Goal: Task Accomplishment & Management: Manage account settings

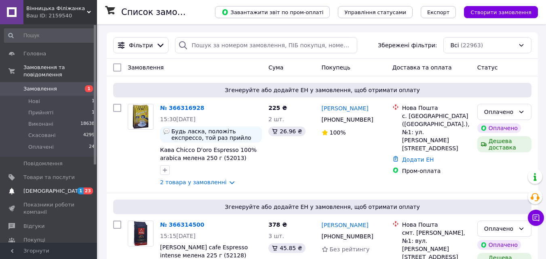
click at [63, 187] on span "[DEMOGRAPHIC_DATA]" at bounding box center [48, 190] width 51 height 7
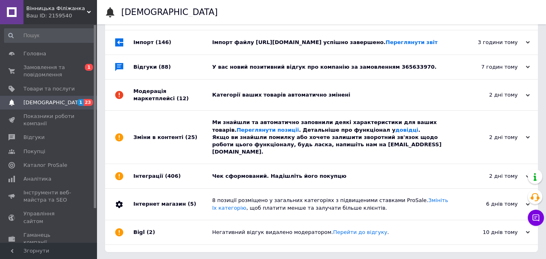
scroll to position [66, 0]
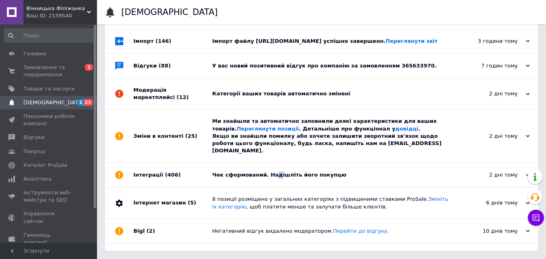
drag, startPoint x: 270, startPoint y: 169, endPoint x: 269, endPoint y: 142, distance: 26.7
click at [271, 171] on div "Чек сформований. Надішліть його покупцю" at bounding box center [330, 174] width 237 height 7
drag, startPoint x: 278, startPoint y: 135, endPoint x: 280, endPoint y: 119, distance: 16.3
click at [279, 134] on div "Ми знайшли та автоматично заповнили деякі характеристики для ваших товарів. Пер…" at bounding box center [330, 136] width 237 height 37
click at [287, 89] on div "Категорії ваших товарів автоматично змінені" at bounding box center [330, 93] width 237 height 31
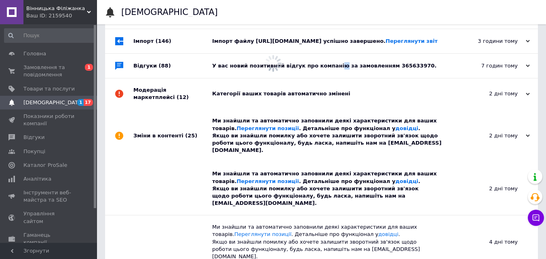
drag, startPoint x: 328, startPoint y: 61, endPoint x: 335, endPoint y: 50, distance: 12.9
click at [328, 61] on div "У вас новий позитивний відгук про компанію за замовленням 365633970." at bounding box center [330, 66] width 237 height 24
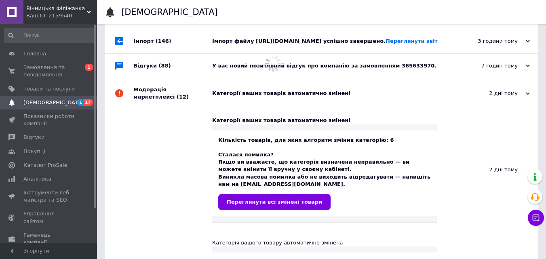
click at [336, 43] on div "Імпорт файлу https://filizhanka.com/upload/prom.xml успішно завершено. Переглян…" at bounding box center [330, 41] width 237 height 7
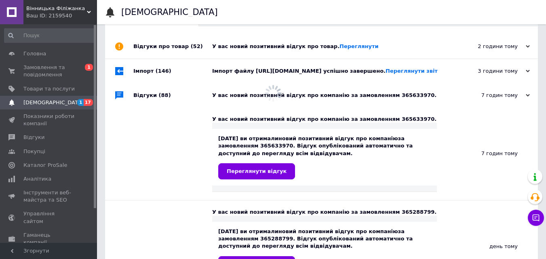
scroll to position [0, 0]
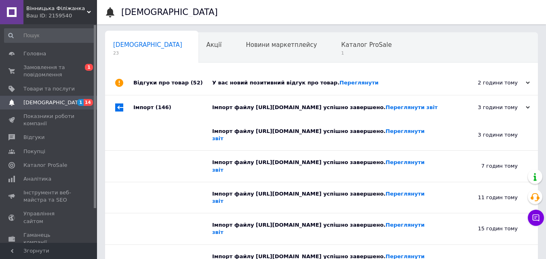
click at [282, 87] on div "У вас новий позитивний відгук про товар. Переглянути" at bounding box center [330, 83] width 237 height 24
click at [341, 52] on span "1" at bounding box center [366, 53] width 50 height 6
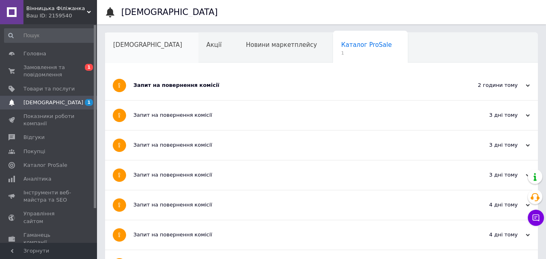
click at [143, 53] on div "[DEMOGRAPHIC_DATA]" at bounding box center [151, 48] width 93 height 31
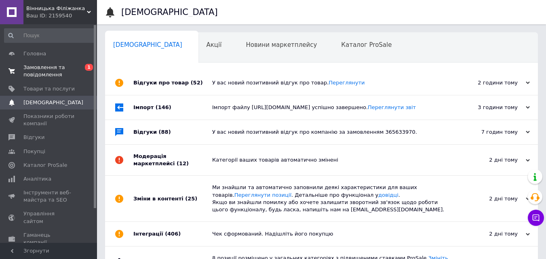
click at [77, 79] on link "Замовлення та повідомлення 0 1" at bounding box center [49, 71] width 99 height 21
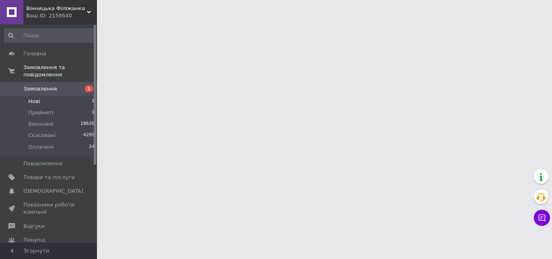
click at [80, 99] on li "Нові 1" at bounding box center [49, 101] width 99 height 11
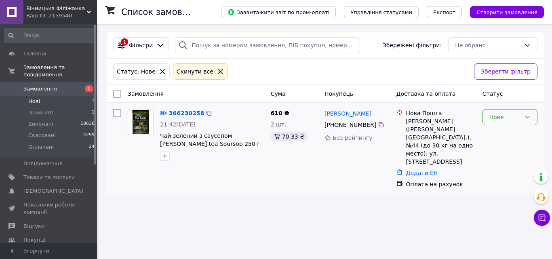
drag, startPoint x: 504, startPoint y: 109, endPoint x: 502, endPoint y: 120, distance: 11.0
click at [505, 111] on div "Нове" at bounding box center [509, 117] width 55 height 16
drag, startPoint x: 502, startPoint y: 123, endPoint x: 499, endPoint y: 127, distance: 4.7
click at [501, 124] on div "Нове" at bounding box center [509, 117] width 55 height 16
click at [511, 122] on div "Нове" at bounding box center [509, 117] width 55 height 16
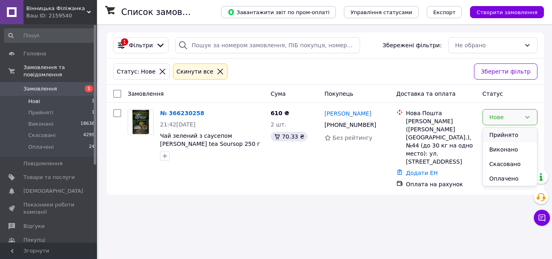
click at [497, 139] on li "Прийнято" at bounding box center [510, 135] width 54 height 15
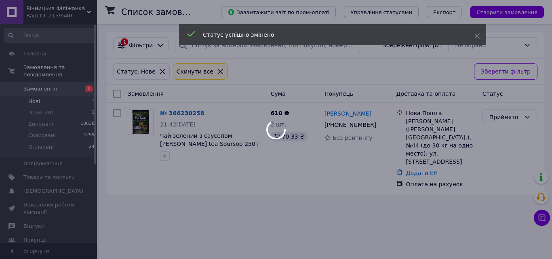
click at [77, 108] on div at bounding box center [276, 129] width 552 height 259
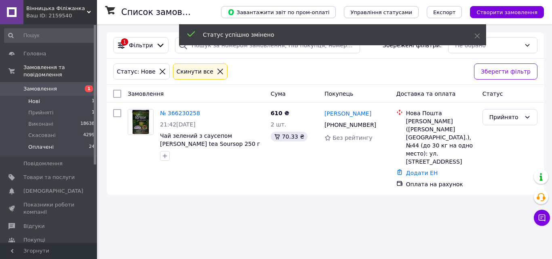
click at [79, 142] on li "Оплачені 24" at bounding box center [49, 148] width 99 height 15
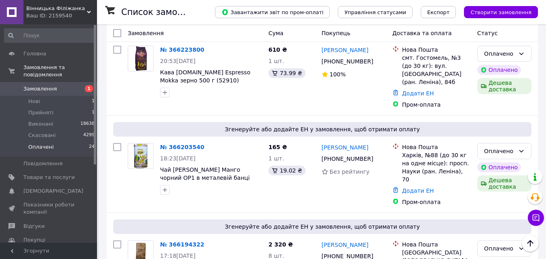
scroll to position [848, 0]
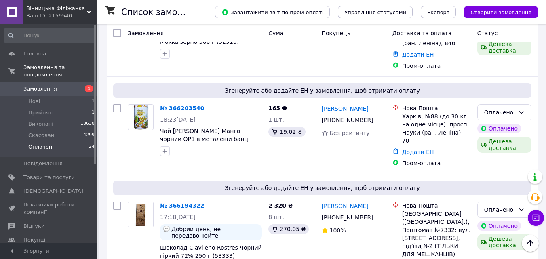
click at [78, 141] on li "Оплачені 24" at bounding box center [49, 148] width 99 height 15
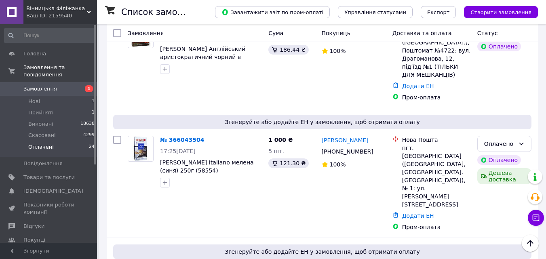
scroll to position [2212, 0]
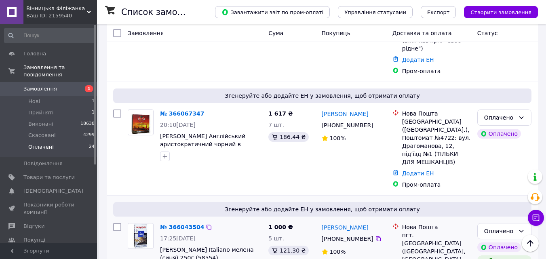
scroll to position [2091, 0]
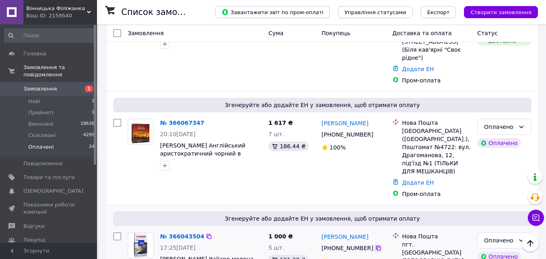
click at [375, 245] on icon at bounding box center [378, 248] width 6 height 6
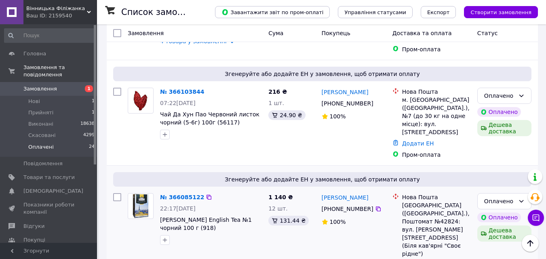
scroll to position [1889, 0]
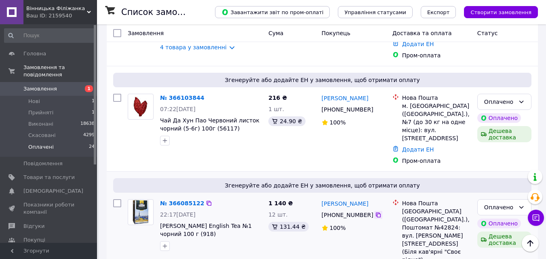
click at [375, 212] on icon at bounding box center [378, 215] width 6 height 6
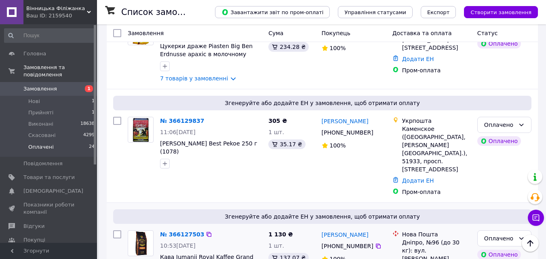
scroll to position [1444, 0]
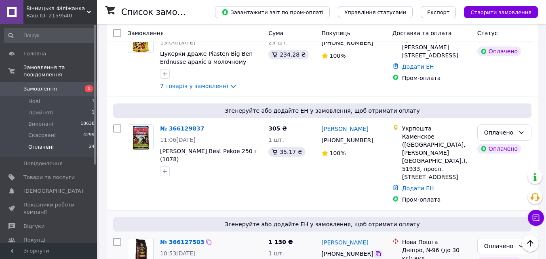
click at [376, 245] on icon at bounding box center [378, 253] width 5 height 5
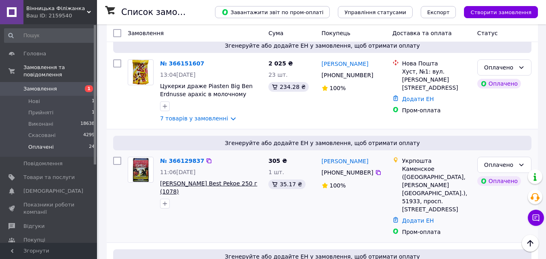
scroll to position [1404, 0]
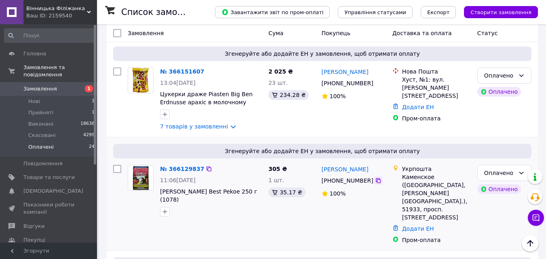
click at [376, 178] on icon at bounding box center [378, 180] width 5 height 5
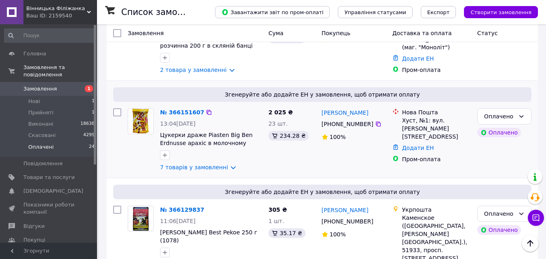
scroll to position [1283, 0]
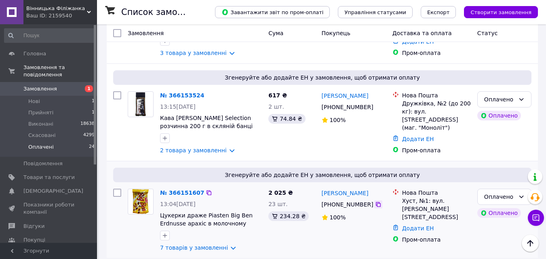
click at [375, 201] on icon at bounding box center [378, 204] width 6 height 6
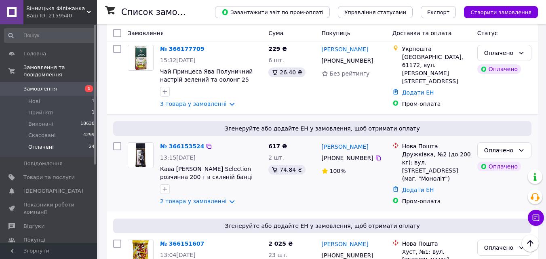
scroll to position [1162, 0]
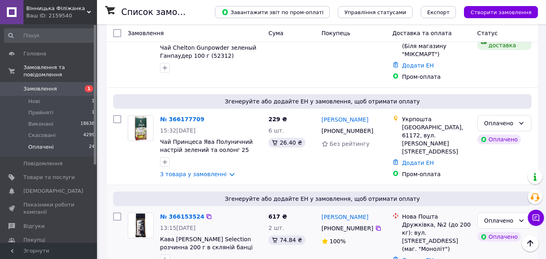
click at [376, 226] on icon at bounding box center [378, 228] width 5 height 5
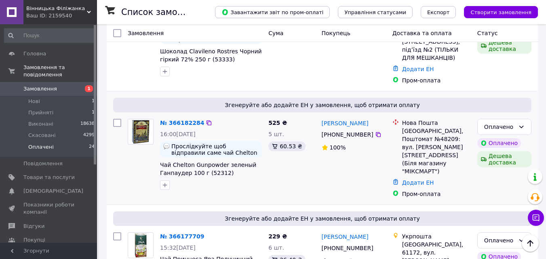
scroll to position [1000, 0]
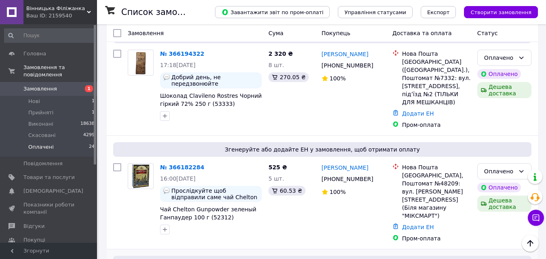
drag, startPoint x: 374, startPoint y: 91, endPoint x: 328, endPoint y: 183, distance: 103.0
click at [375, 176] on icon at bounding box center [378, 179] width 6 height 6
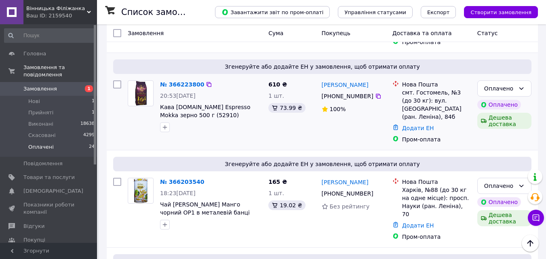
scroll to position [758, 0]
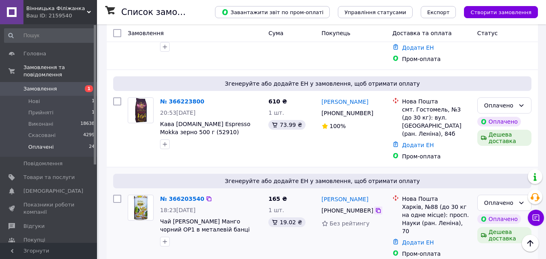
click at [376, 208] on icon at bounding box center [378, 210] width 5 height 5
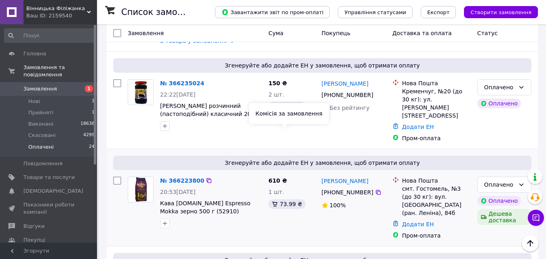
scroll to position [677, 0]
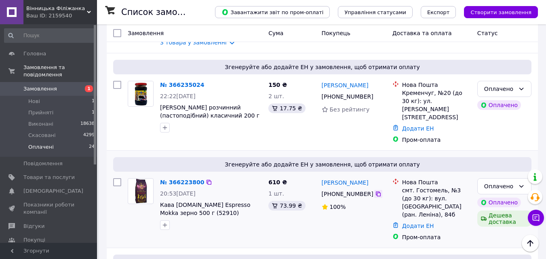
click at [376, 191] on icon at bounding box center [378, 193] width 5 height 5
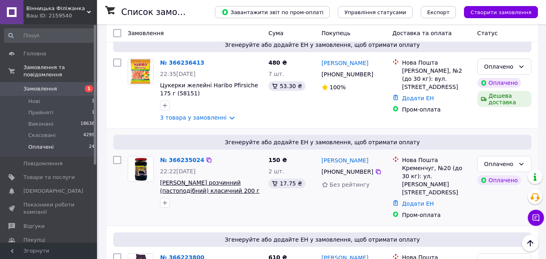
scroll to position [596, 0]
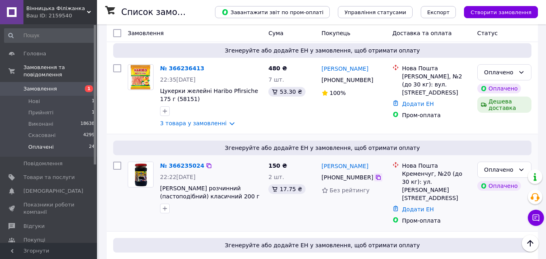
click at [375, 174] on icon at bounding box center [378, 177] width 6 height 6
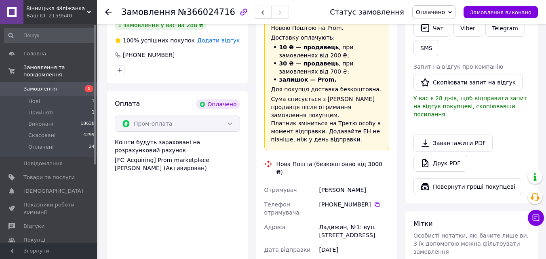
scroll to position [283, 0]
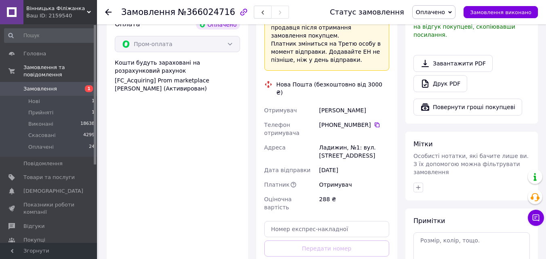
drag, startPoint x: 319, startPoint y: 110, endPoint x: 366, endPoint y: 109, distance: 47.3
click at [366, 121] on div "+380 97 904 06 30" at bounding box center [354, 125] width 70 height 8
copy div "+380 97 904 06 30"
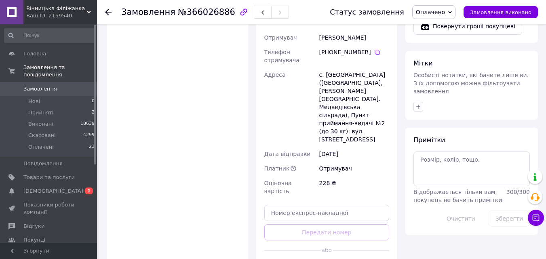
scroll to position [283, 0]
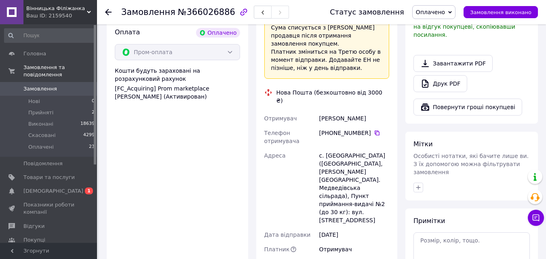
click at [322, 129] on div "[PHONE_NUMBER]" at bounding box center [354, 133] width 70 height 8
drag, startPoint x: 319, startPoint y: 106, endPoint x: 366, endPoint y: 107, distance: 46.5
click at [366, 129] on div "[PHONE_NUMBER]" at bounding box center [354, 133] width 70 height 8
copy div "[PHONE_NUMBER]"
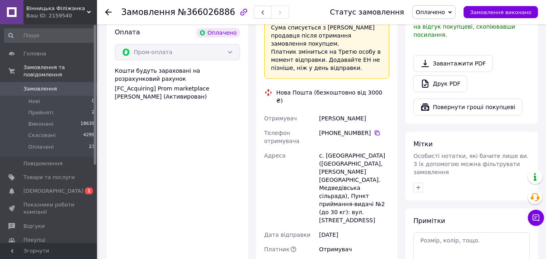
drag, startPoint x: 344, startPoint y: 94, endPoint x: 389, endPoint y: 96, distance: 45.3
click at [389, 111] on div "Отримувач Шуляківський Андрій Телефон отримувача +380 67 472 22 18   Адреса с. …" at bounding box center [327, 195] width 128 height 168
copy div "Отримувач Шуляківський Андрій"
drag, startPoint x: 319, startPoint y: 132, endPoint x: 353, endPoint y: 131, distance: 34.0
click at [353, 148] on div "с. [GEOGRAPHIC_DATA] ([GEOGRAPHIC_DATA], [PERSON_NAME][GEOGRAPHIC_DATA]. Медвед…" at bounding box center [353, 187] width 73 height 79
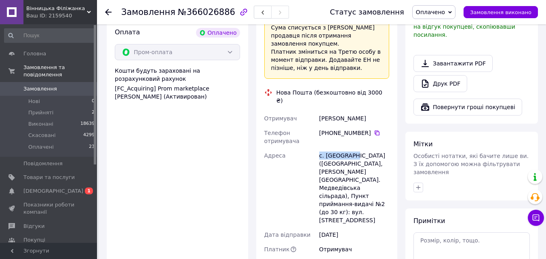
copy div "с. Мельники"
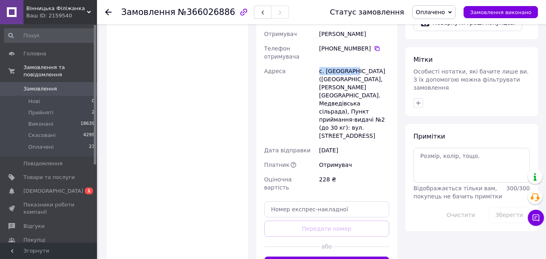
scroll to position [404, 0]
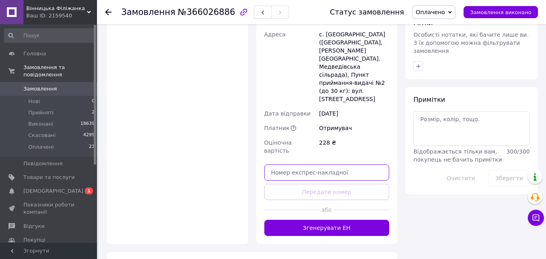
click at [306, 164] on input "text" at bounding box center [326, 172] width 125 height 16
paste input "20400483049421"
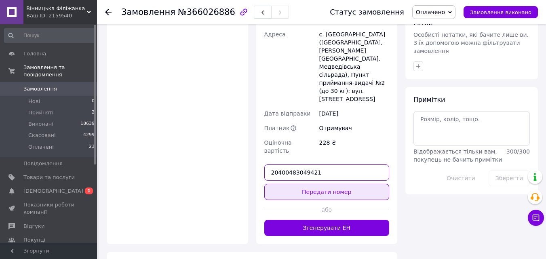
type input "20400483049421"
click at [307, 184] on button "Передати номер" at bounding box center [326, 192] width 125 height 16
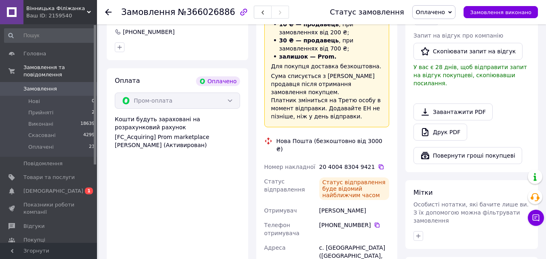
scroll to position [283, 0]
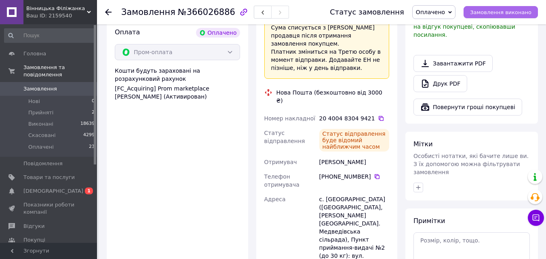
drag, startPoint x: 494, startPoint y: 11, endPoint x: 490, endPoint y: 13, distance: 4.6
click at [492, 11] on span "Замовлення виконано" at bounding box center [500, 12] width 61 height 6
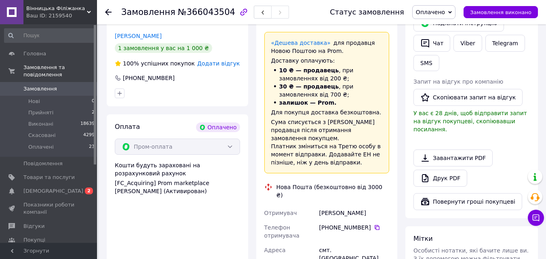
scroll to position [202, 0]
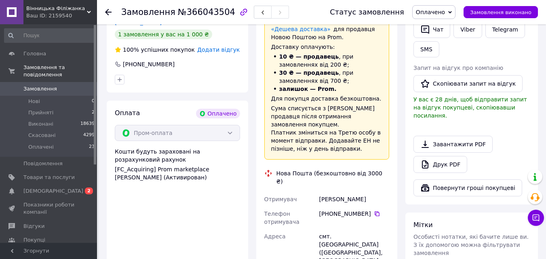
drag, startPoint x: 318, startPoint y: 183, endPoint x: 364, endPoint y: 181, distance: 46.5
click at [368, 206] on div "[PHONE_NUMBER]" at bounding box center [353, 217] width 73 height 23
copy div "[PHONE_NUMBER]"
drag, startPoint x: 315, startPoint y: 165, endPoint x: 391, endPoint y: 164, distance: 76.7
click at [391, 164] on div "Доставка Редагувати «Дешева доставка»   для продавця Новою Поштою на Prom. Дост…" at bounding box center [326, 211] width 141 height 435
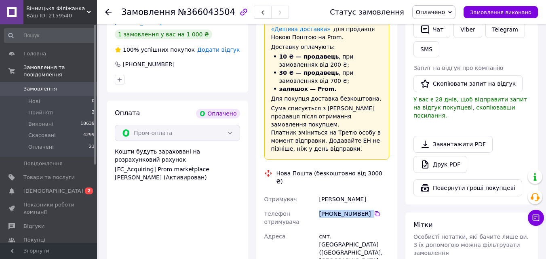
copy div "Отримувач Комиссаров Александр"
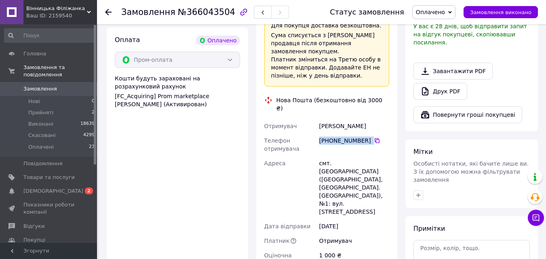
scroll to position [283, 0]
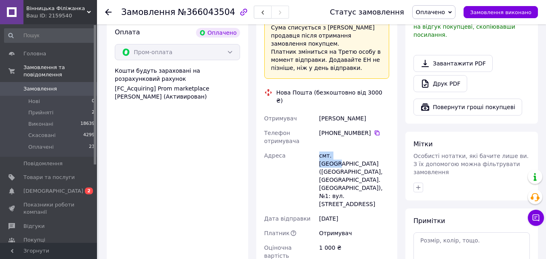
drag, startPoint x: 318, startPoint y: 124, endPoint x: 347, endPoint y: 123, distance: 29.5
click at [347, 148] on div "смт. Козин (Київська обл., Обухівський р-н. Козинська сільрада), №1: вул. Золот…" at bounding box center [353, 179] width 73 height 63
copy div "смт. Козин"
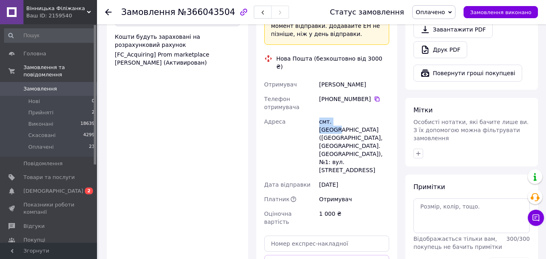
scroll to position [404, 0]
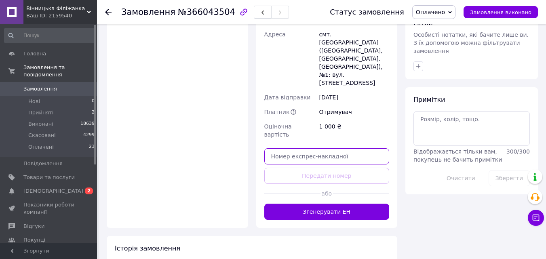
click at [305, 148] on input "text" at bounding box center [326, 156] width 125 height 16
paste input "20400483049628"
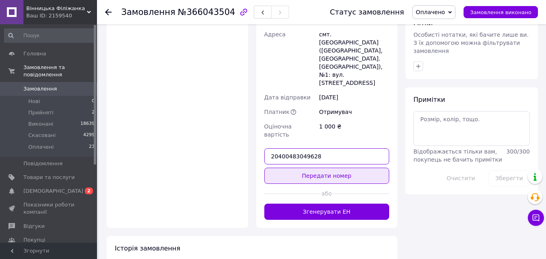
type input "20400483049628"
click at [329, 168] on button "Передати номер" at bounding box center [326, 176] width 125 height 16
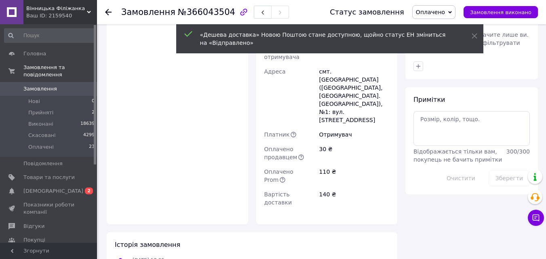
click at [496, 14] on span "Замовлення виконано" at bounding box center [500, 12] width 61 height 6
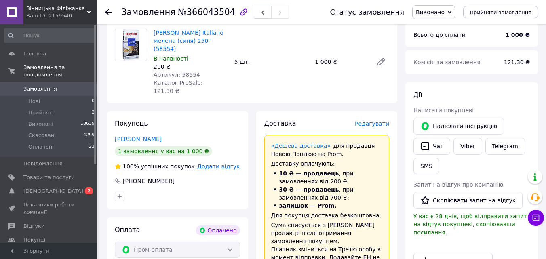
scroll to position [162, 0]
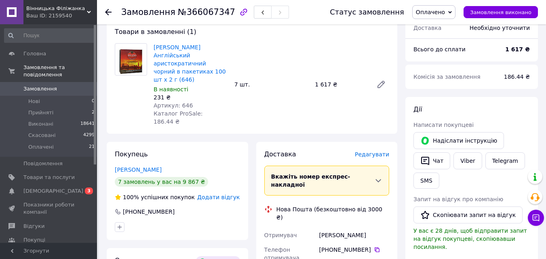
scroll to position [162, 0]
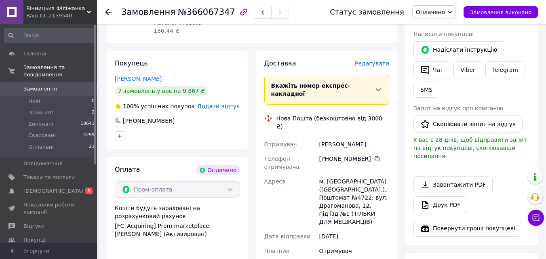
drag, startPoint x: 320, startPoint y: 116, endPoint x: 365, endPoint y: 116, distance: 44.4
click at [365, 155] on div "+380 66 750 89 60" at bounding box center [354, 159] width 70 height 8
copy div "+380 66 750 89 60"
drag, startPoint x: 322, startPoint y: 102, endPoint x: 362, endPoint y: 109, distance: 40.9
click at [373, 137] on div "Отримувач Красножон Юрій Телефон отримувача +380 66 750 89 60   Адреса м. Київ …" at bounding box center [327, 209] width 128 height 144
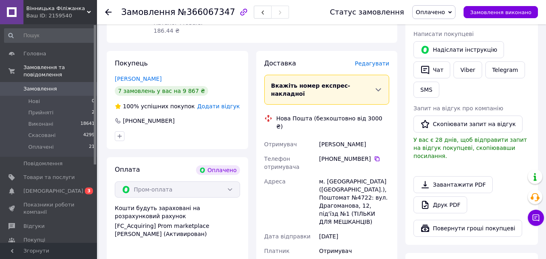
copy div "Отримувач Красножон Юрій"
drag, startPoint x: 318, startPoint y: 139, endPoint x: 335, endPoint y: 136, distance: 16.7
click at [337, 174] on div "м. Київ (Київська обл.), Поштомат №4722: вул. Драгоманова, 12, під'їзд №1 (ТІЛЬ…" at bounding box center [353, 201] width 73 height 55
copy div "м. [GEOGRAPHIC_DATA]"
drag, startPoint x: 353, startPoint y: 150, endPoint x: 366, endPoint y: 150, distance: 12.9
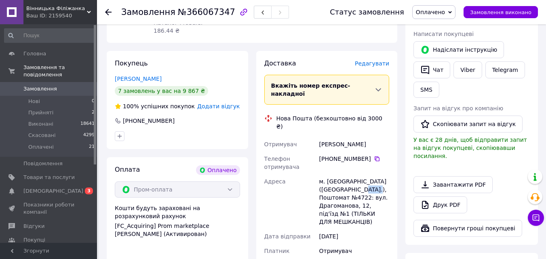
click at [366, 174] on div "м. Київ (Київська обл.), Поштомат №4722: вул. Драгоманова, 12, під'їзд №1 (ТІЛЬ…" at bounding box center [353, 201] width 73 height 55
copy div "4722:"
paste input "20400483049991"
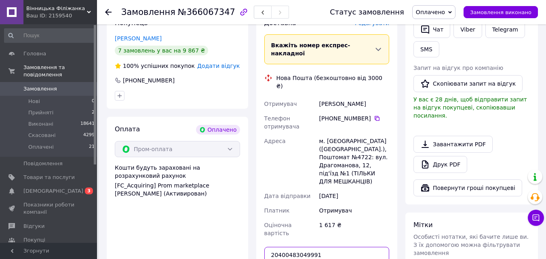
type input "20400483049991"
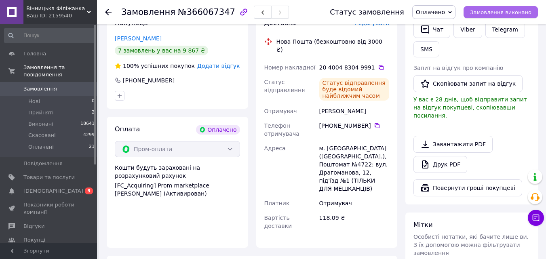
click at [487, 11] on span "Замовлення виконано" at bounding box center [500, 12] width 61 height 6
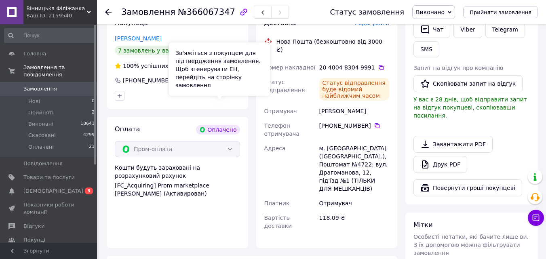
scroll to position [0, 0]
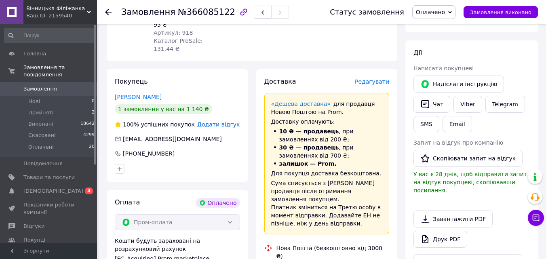
scroll to position [242, 0]
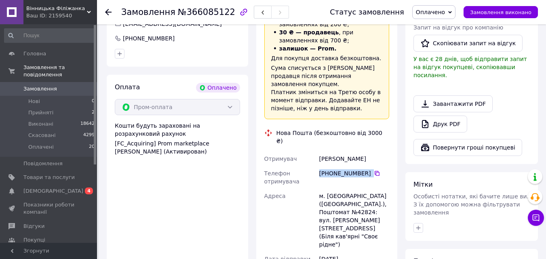
drag, startPoint x: 319, startPoint y: 140, endPoint x: 368, endPoint y: 139, distance: 48.9
click at [368, 169] on div "[PHONE_NUMBER]" at bounding box center [354, 173] width 70 height 8
copy div "[PHONE_NUMBER]"
drag, startPoint x: 314, startPoint y: 125, endPoint x: 373, endPoint y: 124, distance: 58.6
click at [373, 151] on div "Отримувач [PERSON_NAME] Телефон отримувача [PHONE_NUMBER]   [GEOGRAPHIC_DATA] м…" at bounding box center [327, 227] width 128 height 152
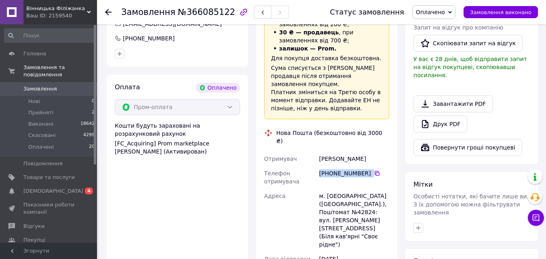
copy div "Отримувач [PERSON_NAME]"
click at [337, 189] on div "м. [GEOGRAPHIC_DATA] ([GEOGRAPHIC_DATA].), Поштомат №42824: вул. [PERSON_NAME][…" at bounding box center [353, 220] width 73 height 63
copy div "м. [GEOGRAPHIC_DATA]"
drag, startPoint x: 355, startPoint y: 171, endPoint x: 370, endPoint y: 168, distance: 15.6
click at [370, 189] on div "м. [GEOGRAPHIC_DATA] ([GEOGRAPHIC_DATA].), Поштомат №42824: вул. [PERSON_NAME][…" at bounding box center [353, 220] width 73 height 63
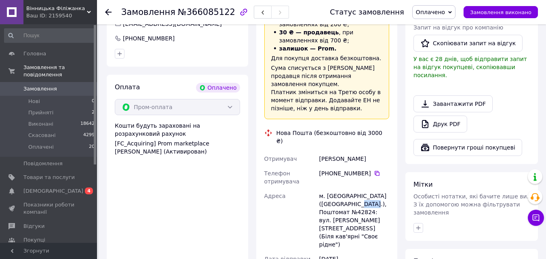
drag, startPoint x: 353, startPoint y: 171, endPoint x: 367, endPoint y: 171, distance: 13.3
click at [367, 189] on div "м. [GEOGRAPHIC_DATA] ([GEOGRAPHIC_DATA].), Поштомат №42824: вул. [PERSON_NAME][…" at bounding box center [353, 220] width 73 height 63
drag, startPoint x: 369, startPoint y: 171, endPoint x: 354, endPoint y: 171, distance: 14.9
click at [354, 189] on div "м. [GEOGRAPHIC_DATA] ([GEOGRAPHIC_DATA].), Поштомат №42824: вул. [PERSON_NAME][…" at bounding box center [353, 220] width 73 height 63
copy div "42824"
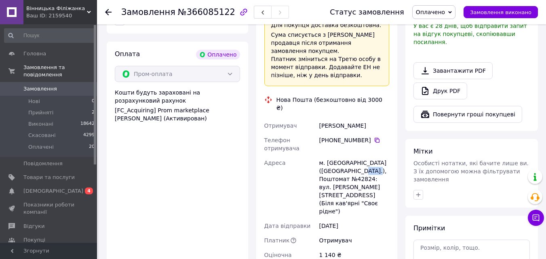
scroll to position [323, 0]
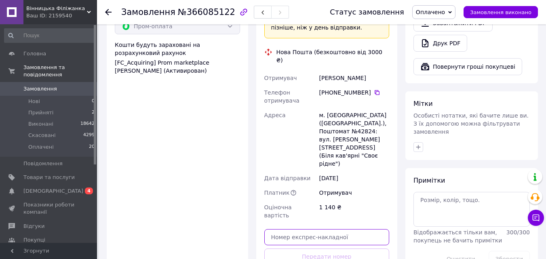
paste input "20400483050229"
type input "20400483050229"
click at [353, 248] on button "Передати номер" at bounding box center [326, 256] width 125 height 16
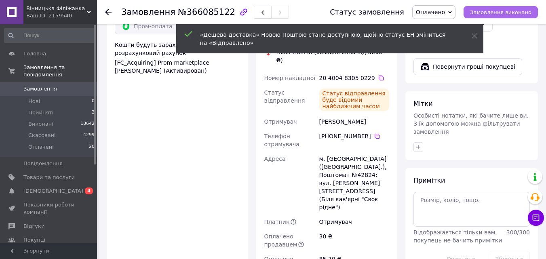
click at [481, 13] on span "Замовлення виконано" at bounding box center [500, 12] width 61 height 6
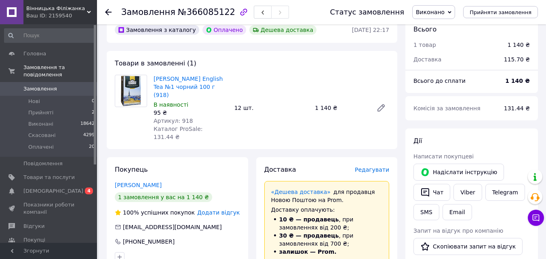
scroll to position [0, 0]
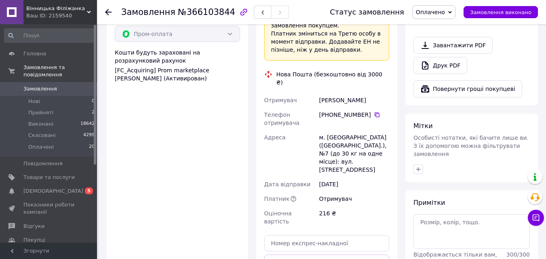
scroll to position [323, 0]
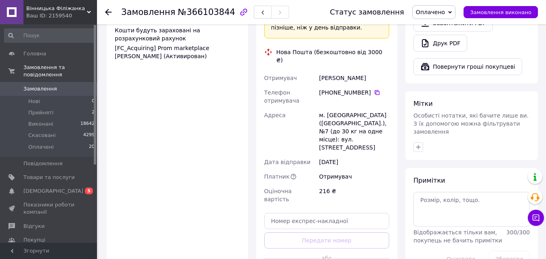
drag, startPoint x: 320, startPoint y: 70, endPoint x: 367, endPoint y: 67, distance: 46.6
click at [367, 88] on div "[PHONE_NUMBER]" at bounding box center [354, 92] width 70 height 8
copy div "[PHONE_NUMBER]"
drag, startPoint x: 318, startPoint y: 51, endPoint x: 373, endPoint y: 50, distance: 55.3
click at [373, 71] on div "Шлепин Дмитрий" at bounding box center [353, 78] width 73 height 15
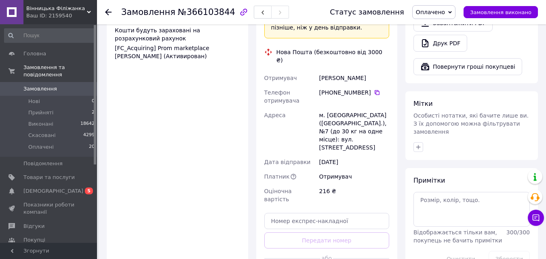
copy div "Шлепин Дмитрий"
drag, startPoint x: 340, startPoint y: 91, endPoint x: 356, endPoint y: 89, distance: 15.9
click at [356, 108] on div "м. Павлоград (Дніпропетровська обл.), №7 (до 30 кг на одне місце): вул. Централ…" at bounding box center [353, 131] width 73 height 47
copy div "м. Павлоград"
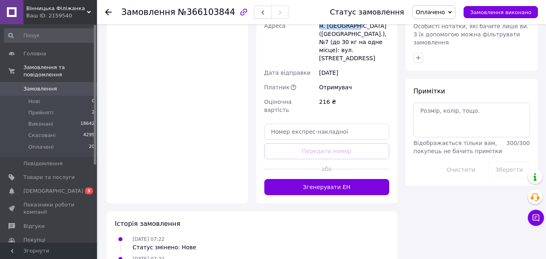
scroll to position [419, 0]
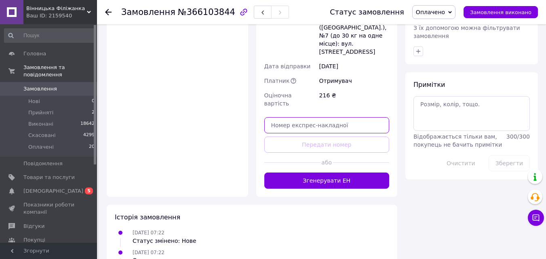
paste input "20400483050333"
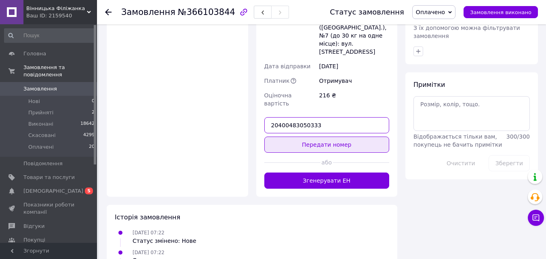
type input "20400483050333"
click at [340, 137] on button "Передати номер" at bounding box center [326, 145] width 125 height 16
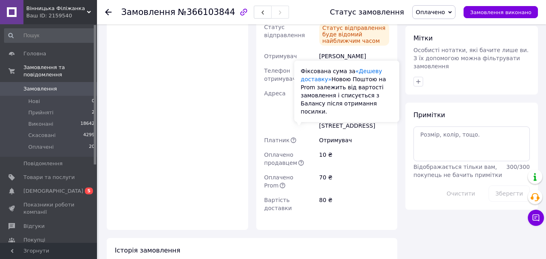
scroll to position [257, 0]
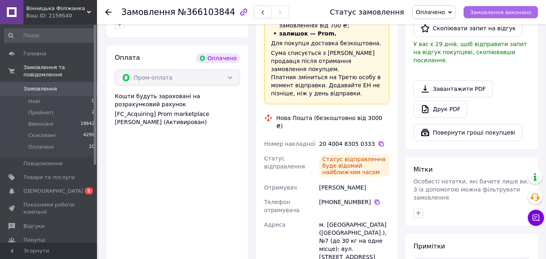
click at [483, 9] on span "Замовлення виконано" at bounding box center [500, 12] width 61 height 6
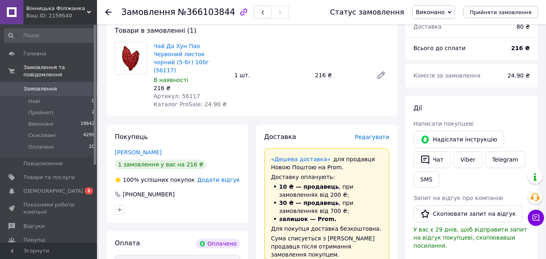
scroll to position [15, 0]
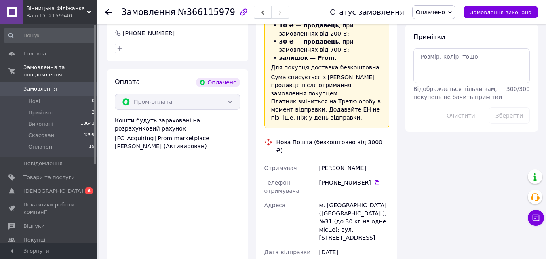
scroll to position [485, 0]
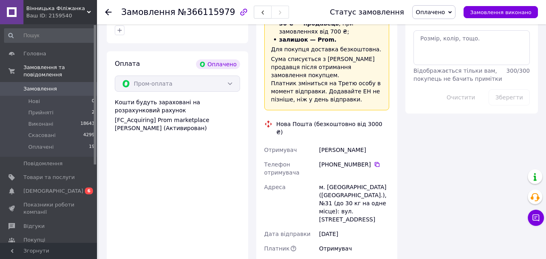
drag, startPoint x: 318, startPoint y: 123, endPoint x: 366, endPoint y: 126, distance: 48.6
click at [366, 157] on div "[PHONE_NUMBER]" at bounding box center [353, 168] width 73 height 23
copy div "[PHONE_NUMBER]"
drag, startPoint x: 315, startPoint y: 109, endPoint x: 372, endPoint y: 120, distance: 58.1
click at [380, 143] on div "Отримувач [PERSON_NAME] Телефон отримувача [PHONE_NUMBER]   Адреса м. [GEOGRAPH…" at bounding box center [327, 211] width 128 height 136
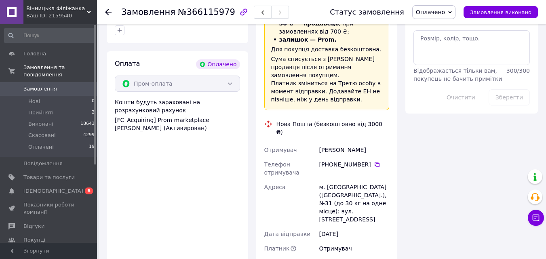
copy div "Отримувач [PERSON_NAME]"
drag, startPoint x: 318, startPoint y: 148, endPoint x: 352, endPoint y: 147, distance: 33.5
click at [352, 147] on div "Отримувач [PERSON_NAME] Телефон отримувача [PHONE_NUMBER]   Адреса м. [GEOGRAPH…" at bounding box center [327, 211] width 128 height 136
copy div "Адреса [PERSON_NAME]. [GEOGRAPHIC_DATA]"
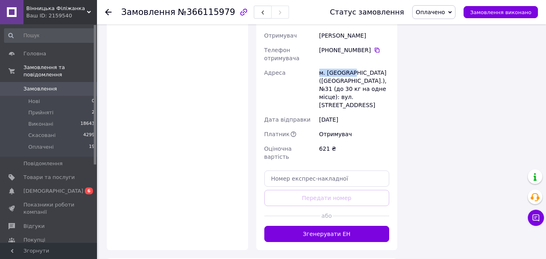
scroll to position [606, 0]
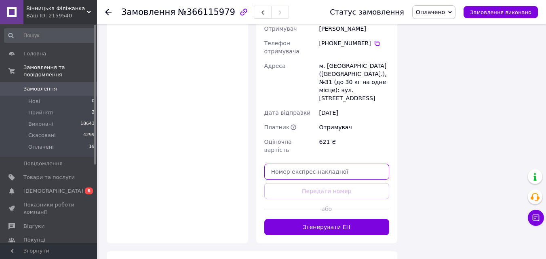
click at [290, 164] on input "text" at bounding box center [326, 172] width 125 height 16
paste input "20400483050590"
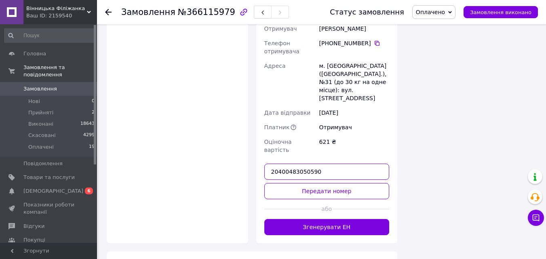
type input "20400483050590"
click at [343, 183] on button "Передати номер" at bounding box center [326, 191] width 125 height 16
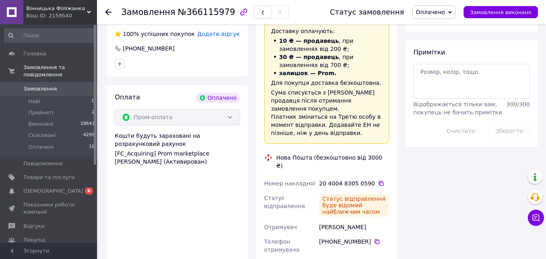
scroll to position [444, 0]
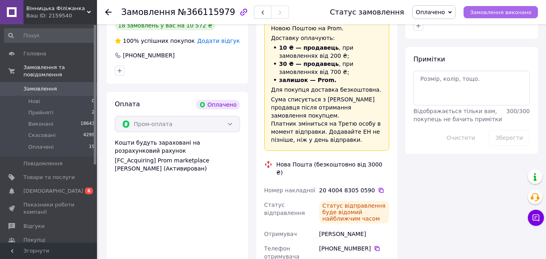
click at [485, 15] on span "Замовлення виконано" at bounding box center [500, 12] width 61 height 6
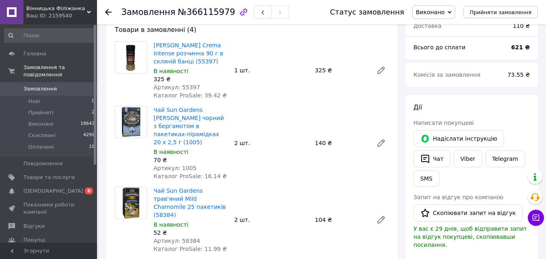
scroll to position [0, 0]
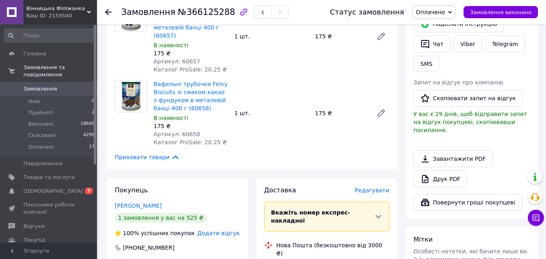
scroll to position [40, 0]
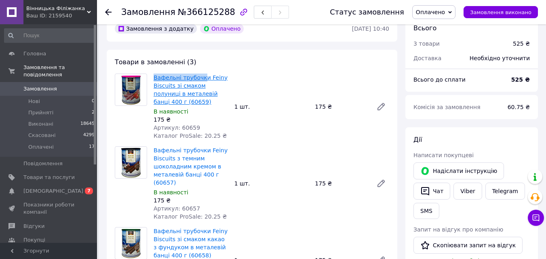
drag, startPoint x: 153, startPoint y: 73, endPoint x: 202, endPoint y: 76, distance: 48.5
click at [201, 77] on div "Вафельні трубочки Feiny Biscuits зі смаком полуниці в металевій банці 400 г (60…" at bounding box center [190, 106] width 81 height 69
copy link "Вафельні трубочки"
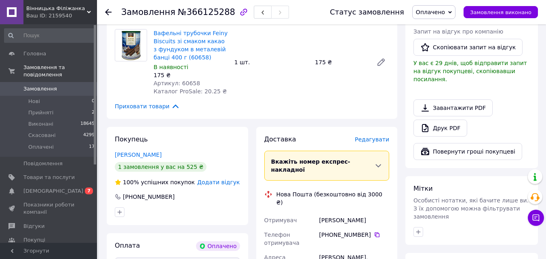
scroll to position [323, 0]
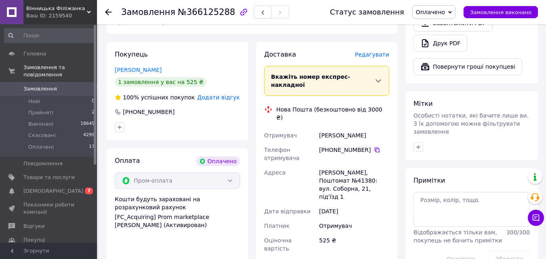
drag, startPoint x: 320, startPoint y: 132, endPoint x: 366, endPoint y: 135, distance: 46.1
click at [366, 146] on div "[PHONE_NUMBER]" at bounding box center [354, 150] width 70 height 8
copy div "[PHONE_NUMBER]"
drag, startPoint x: 335, startPoint y: 119, endPoint x: 378, endPoint y: 118, distance: 43.2
click at [378, 128] on div "[PERSON_NAME]" at bounding box center [353, 135] width 73 height 15
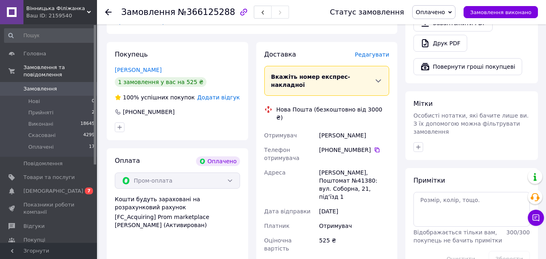
copy div "[PERSON_NAME]"
drag, startPoint x: 318, startPoint y: 156, endPoint x: 341, endPoint y: 155, distance: 22.6
click at [341, 165] on div "[PERSON_NAME], Поштомат №41380: вул. Соборна, 21, під'їзд 1" at bounding box center [353, 184] width 73 height 39
copy div "Бровари"
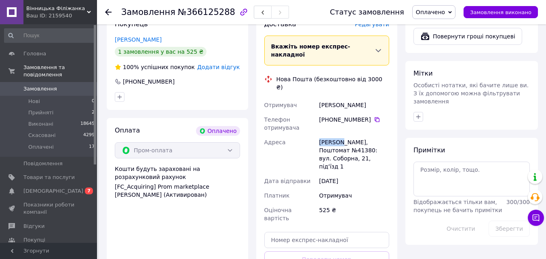
scroll to position [404, 0]
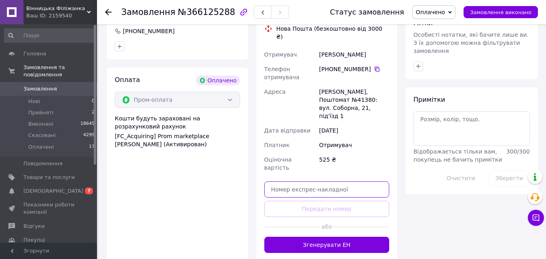
click at [341, 181] on input "text" at bounding box center [326, 189] width 125 height 16
paste input "20400483051651"
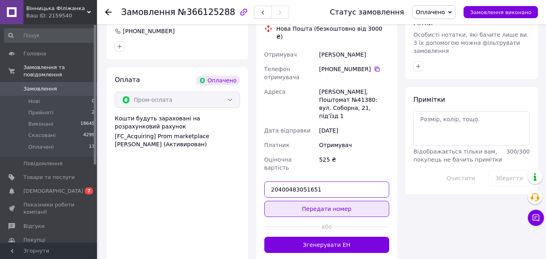
type input "20400483051651"
click at [335, 201] on button "Передати номер" at bounding box center [326, 209] width 125 height 16
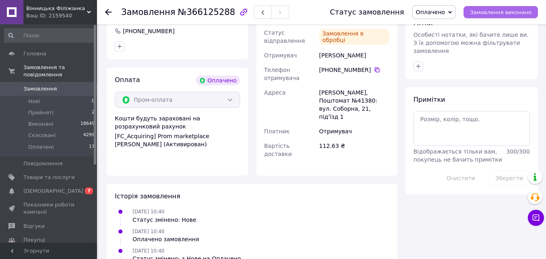
click at [478, 14] on span "Замовлення виконано" at bounding box center [500, 12] width 61 height 6
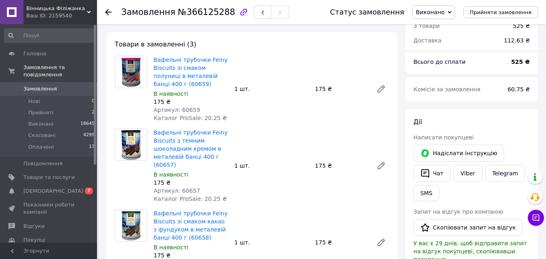
scroll to position [0, 0]
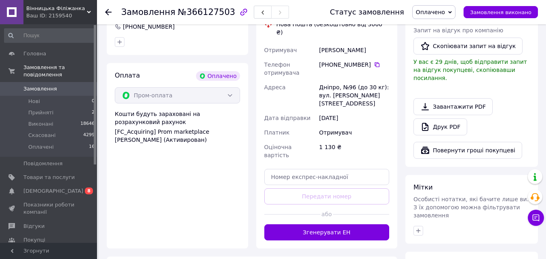
scroll to position [202, 0]
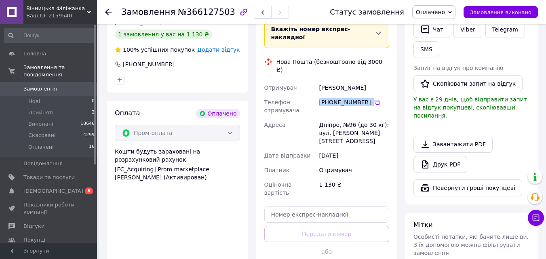
drag, startPoint x: 319, startPoint y: 76, endPoint x: 368, endPoint y: 78, distance: 48.1
click at [368, 98] on div "[PHONE_NUMBER]" at bounding box center [354, 102] width 70 height 8
copy div "[PHONE_NUMBER]"
drag, startPoint x: 319, startPoint y: 63, endPoint x: 374, endPoint y: 61, distance: 55.0
click at [372, 80] on div "Отримувач [PERSON_NAME] Телефон отримувача [PHONE_NUMBER]   Адреса Дніпро, №96 …" at bounding box center [327, 140] width 128 height 120
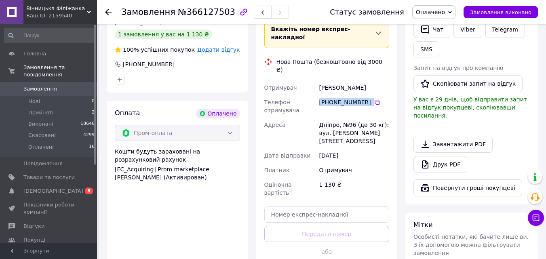
copy div "Отримувач [PERSON_NAME]"
drag, startPoint x: 320, startPoint y: 101, endPoint x: 339, endPoint y: 104, distance: 19.7
click at [339, 118] on div "Дніпро, №96 (до 30 кг): вул. [PERSON_NAME][STREET_ADDRESS]" at bounding box center [353, 133] width 73 height 31
copy div "Дніпро,"
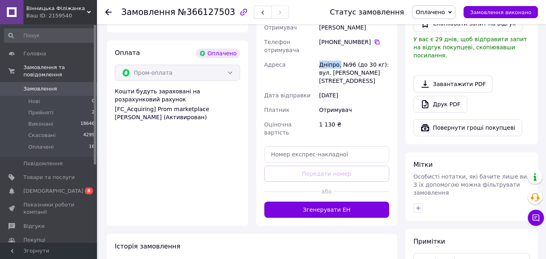
scroll to position [283, 0]
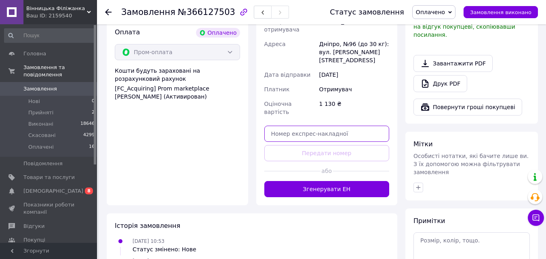
click at [347, 126] on input "text" at bounding box center [326, 134] width 125 height 16
paste input "20400483052020"
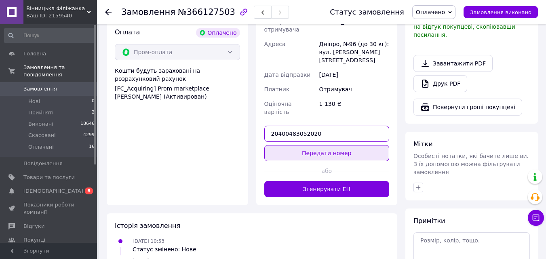
type input "20400483052020"
click at [346, 145] on button "Передати номер" at bounding box center [326, 153] width 125 height 16
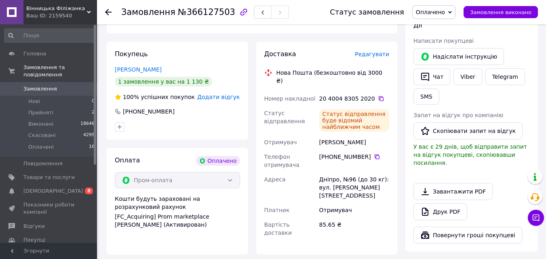
scroll to position [162, 0]
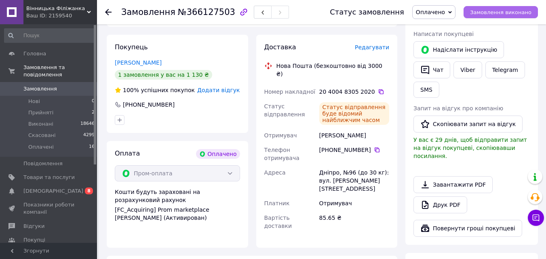
click at [497, 12] on span "Замовлення виконано" at bounding box center [500, 12] width 61 height 6
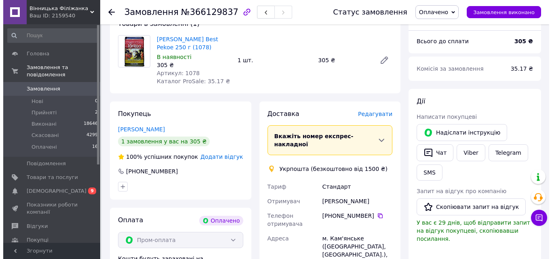
scroll to position [81, 0]
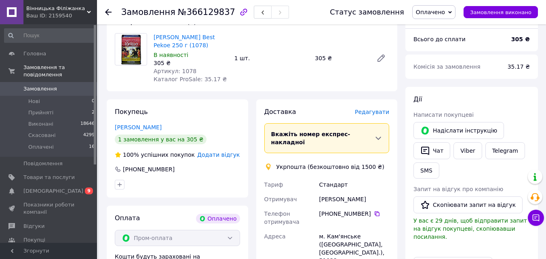
click at [372, 110] on span "Редагувати" at bounding box center [372, 112] width 34 height 6
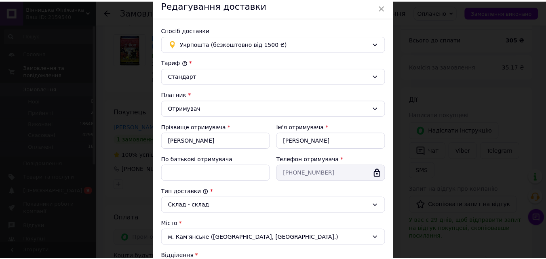
scroll to position [202, 0]
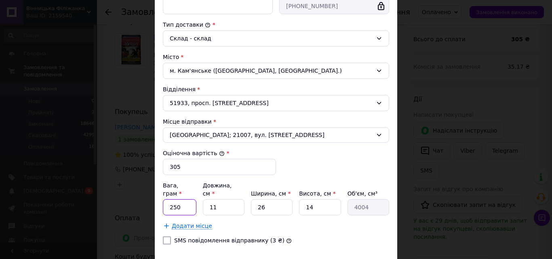
drag, startPoint x: 170, startPoint y: 202, endPoint x: 179, endPoint y: 201, distance: 8.9
click at [179, 201] on input "250" at bounding box center [180, 207] width 34 height 16
type input "2000"
drag, startPoint x: 362, startPoint y: 254, endPoint x: 358, endPoint y: 252, distance: 5.3
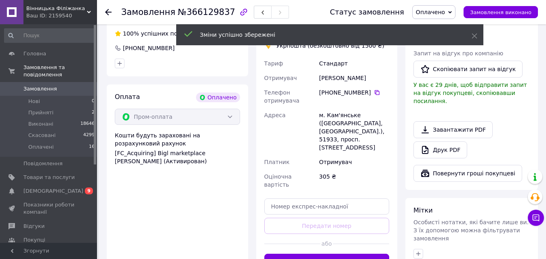
click at [345, 254] on button "Створити ярлик" at bounding box center [326, 262] width 125 height 16
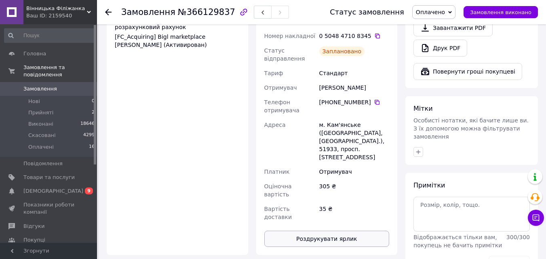
scroll to position [323, 0]
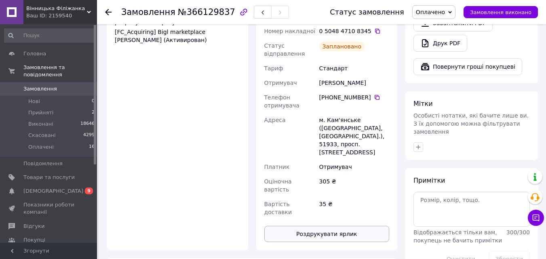
click at [343, 226] on button "Роздрукувати ярлик" at bounding box center [326, 234] width 125 height 16
click at [489, 9] on span "Замовлення виконано" at bounding box center [500, 12] width 61 height 6
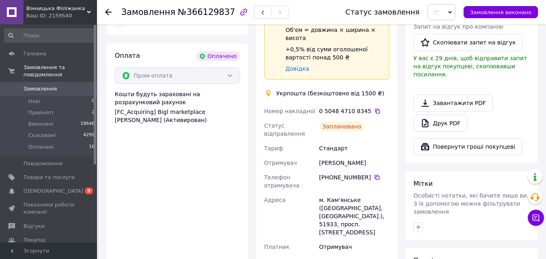
scroll to position [242, 0]
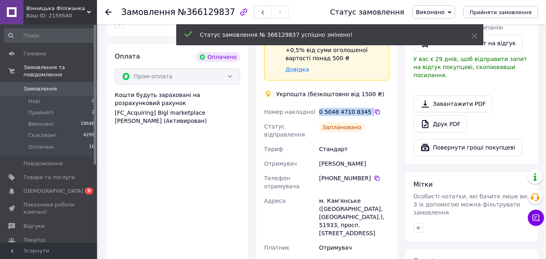
drag, startPoint x: 319, startPoint y: 105, endPoint x: 362, endPoint y: 103, distance: 43.2
click at [366, 108] on div "0 5048 4710 8345" at bounding box center [354, 112] width 70 height 8
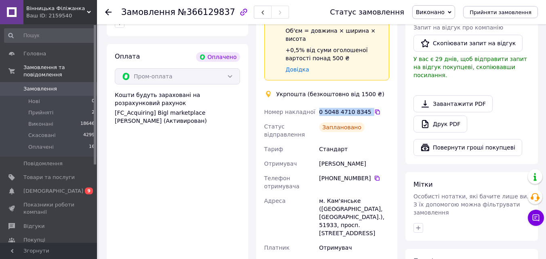
copy div "0 5048 4710 8345"
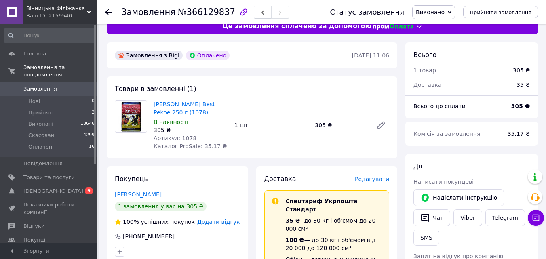
scroll to position [0, 0]
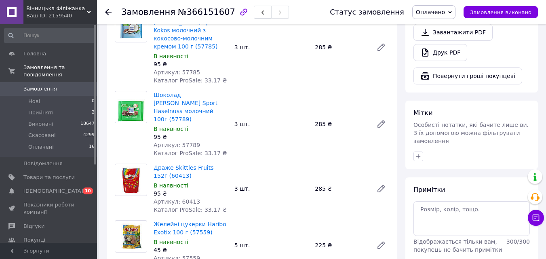
scroll to position [323, 0]
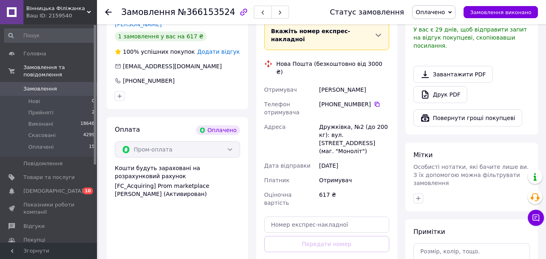
scroll to position [283, 0]
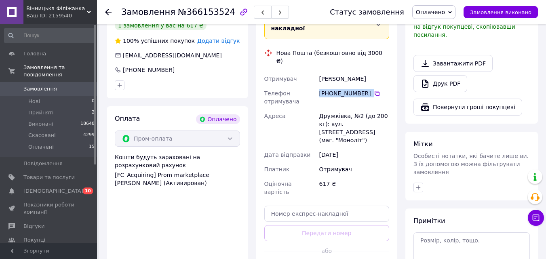
drag, startPoint x: 319, startPoint y: 78, endPoint x: 367, endPoint y: 76, distance: 47.7
click at [367, 89] on div "[PHONE_NUMBER]" at bounding box center [354, 93] width 70 height 8
copy div "[PHONE_NUMBER]"
drag, startPoint x: 320, startPoint y: 62, endPoint x: 372, endPoint y: 60, distance: 52.5
click at [372, 71] on div "[PERSON_NAME]" at bounding box center [353, 78] width 73 height 15
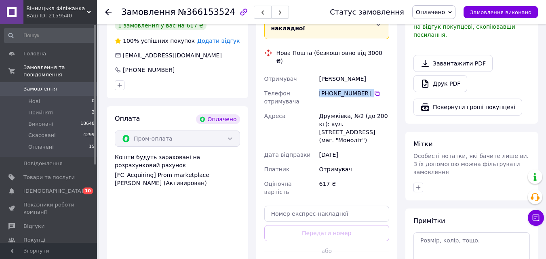
copy div "[PERSON_NAME]"
drag, startPoint x: 316, startPoint y: 98, endPoint x: 344, endPoint y: 99, distance: 28.3
click at [344, 99] on div "Отримувач [PERSON_NAME] отримувача [PHONE_NUMBER]   Адреса [STREET_ADDRESS] (до…" at bounding box center [327, 135] width 128 height 128
drag, startPoint x: 349, startPoint y: 100, endPoint x: 310, endPoint y: 100, distance: 38.4
click at [310, 100] on div "Отримувач слюсарев григорий Телефон отримувача +380 66 815 36 73   Адреса Дружк…" at bounding box center [327, 135] width 128 height 128
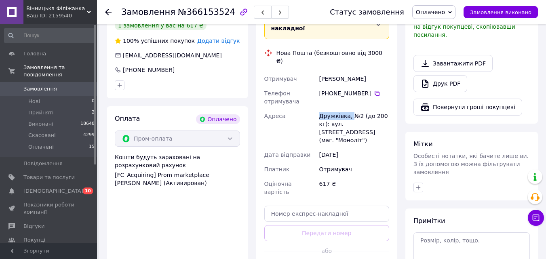
copy div "Адреса Дружківка,"
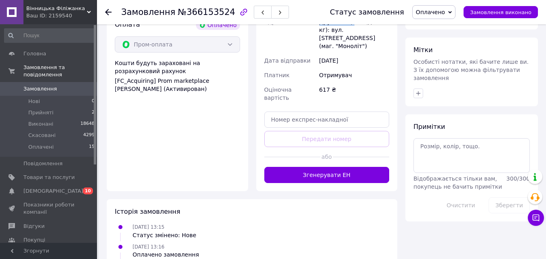
scroll to position [379, 0]
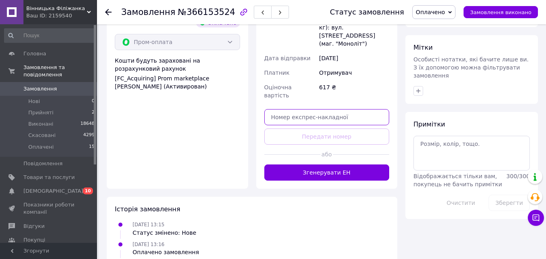
click at [334, 109] on input "text" at bounding box center [326, 117] width 125 height 16
paste input "20400483053276"
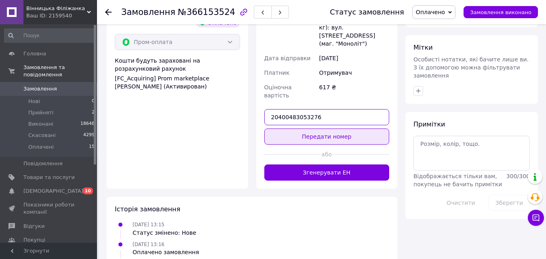
type input "20400483053276"
click at [341, 128] on button "Передати номер" at bounding box center [326, 136] width 125 height 16
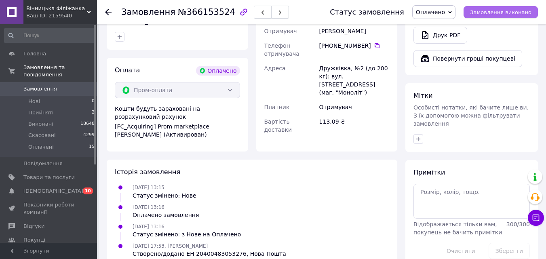
scroll to position [341, 0]
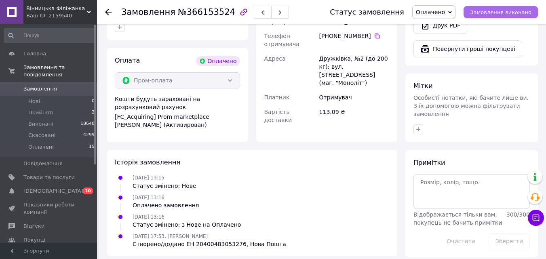
click at [495, 13] on span "Замовлення виконано" at bounding box center [500, 12] width 61 height 6
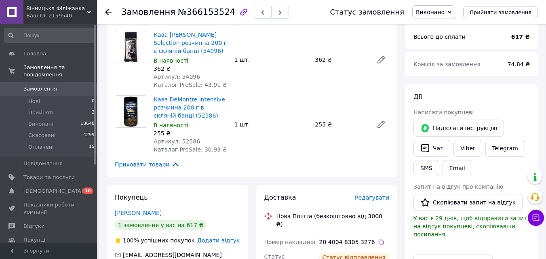
scroll to position [0, 0]
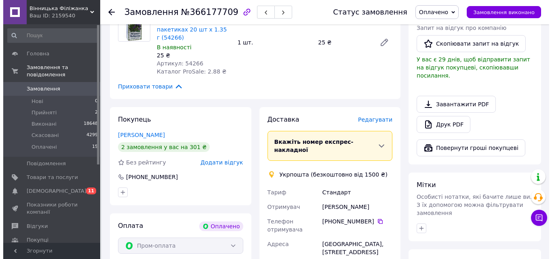
scroll to position [242, 0]
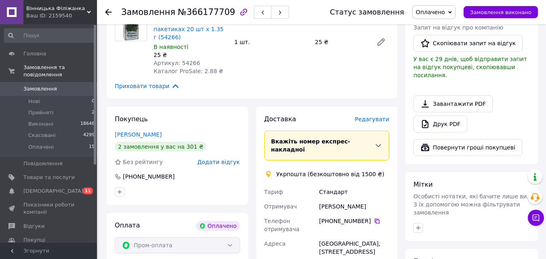
click at [374, 116] on span "Редагувати" at bounding box center [372, 119] width 34 height 6
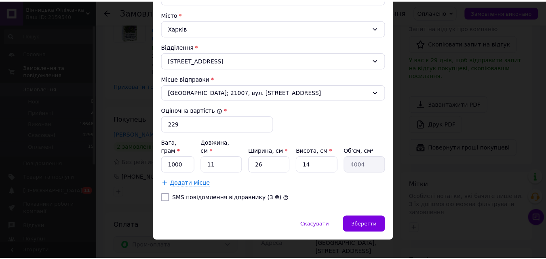
scroll to position [246, 0]
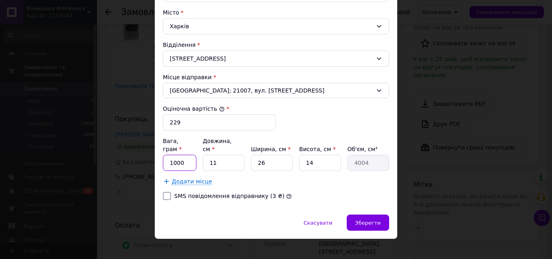
click at [170, 155] on input "1000" at bounding box center [180, 163] width 34 height 16
type input "2000"
click at [362, 220] on span "Зберегти" at bounding box center [367, 223] width 25 height 6
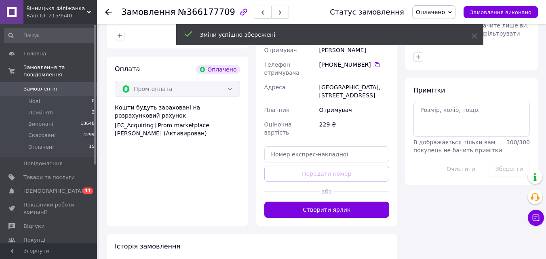
scroll to position [404, 0]
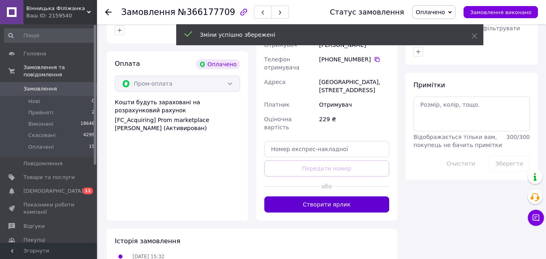
click at [368, 196] on button "Створити ярлик" at bounding box center [326, 204] width 125 height 16
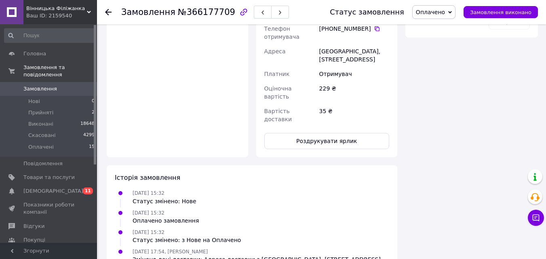
scroll to position [565, 0]
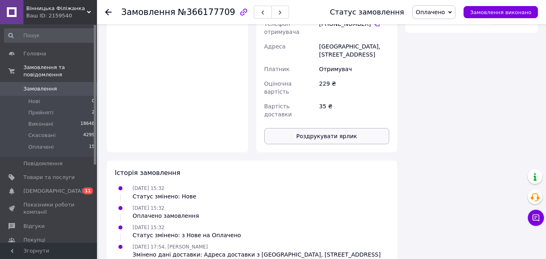
click at [353, 128] on button "Роздрукувати ярлик" at bounding box center [326, 136] width 125 height 16
click at [490, 14] on span "Замовлення виконано" at bounding box center [500, 12] width 61 height 6
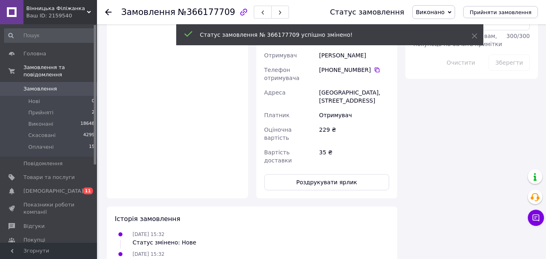
scroll to position [444, 0]
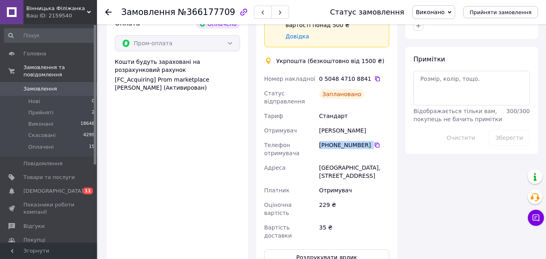
drag, startPoint x: 320, startPoint y: 125, endPoint x: 358, endPoint y: 126, distance: 38.0
click at [367, 141] on div "[PHONE_NUMBER]" at bounding box center [354, 145] width 70 height 8
copy div "[PHONE_NUMBER]"
drag, startPoint x: 319, startPoint y: 62, endPoint x: 363, endPoint y: 64, distance: 44.1
click at [363, 75] on div "0 5048 4710 8841" at bounding box center [354, 79] width 70 height 8
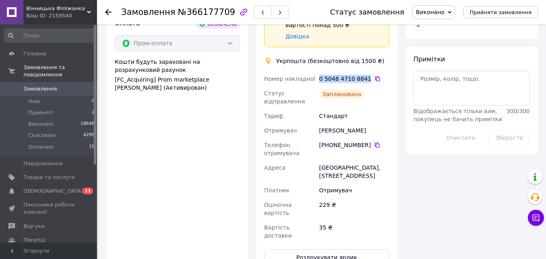
copy div "0 5048 4710 8841"
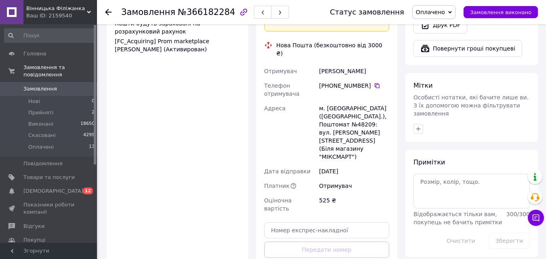
scroll to position [323, 0]
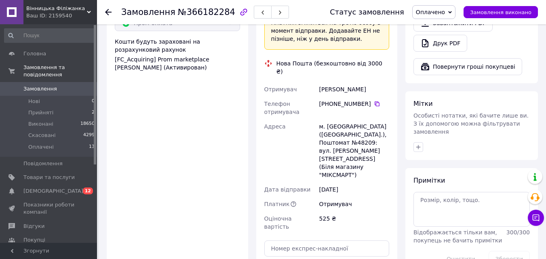
drag, startPoint x: 331, startPoint y: 87, endPoint x: 366, endPoint y: 85, distance: 35.2
click at [366, 100] on div "[PHONE_NUMBER]" at bounding box center [354, 104] width 70 height 8
copy div "[PHONE_NUMBER]"
drag, startPoint x: 314, startPoint y: 74, endPoint x: 381, endPoint y: 73, distance: 67.5
click at [381, 82] on div "Отримувач [PERSON_NAME] Телефон отримувача [PHONE_NUMBER]   [PERSON_NAME]. [GEO…" at bounding box center [327, 158] width 128 height 152
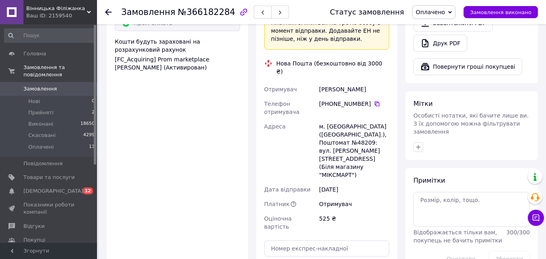
copy div "Отримувач [PERSON_NAME]"
drag, startPoint x: 353, startPoint y: 116, endPoint x: 366, endPoint y: 116, distance: 12.9
click at [368, 119] on div "м. [GEOGRAPHIC_DATA] ([GEOGRAPHIC_DATA].), Поштомат №48209: вул. [PERSON_NAME][…" at bounding box center [353, 150] width 73 height 63
copy div "48209"
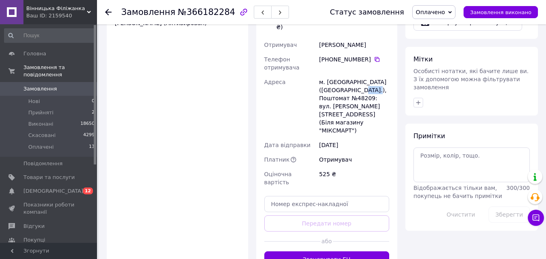
scroll to position [438, 0]
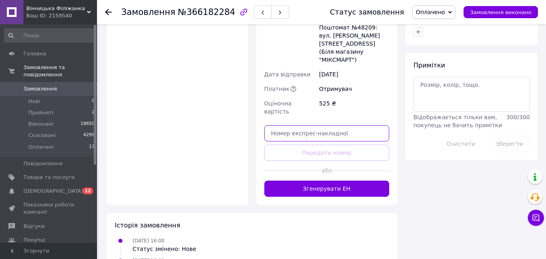
click at [298, 125] on input "text" at bounding box center [326, 133] width 125 height 16
paste input "20400483053549"
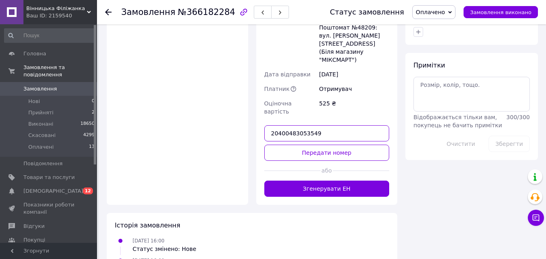
type input "20400483053549"
click at [303, 145] on button "Передати номер" at bounding box center [326, 153] width 125 height 16
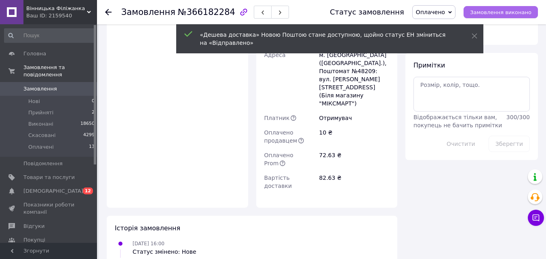
click at [477, 13] on button "Замовлення виконано" at bounding box center [500, 12] width 74 height 12
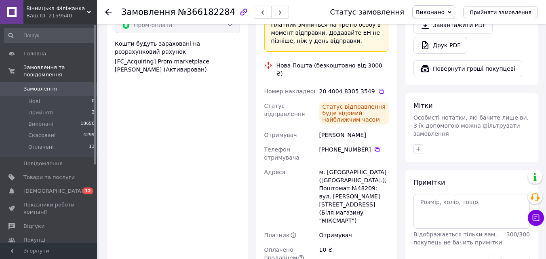
scroll to position [317, 0]
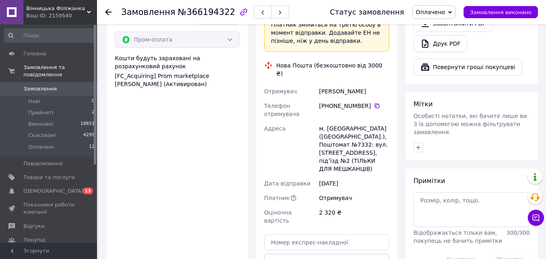
scroll to position [323, 0]
click at [319, 101] on div "[PHONE_NUMBER]" at bounding box center [354, 105] width 70 height 8
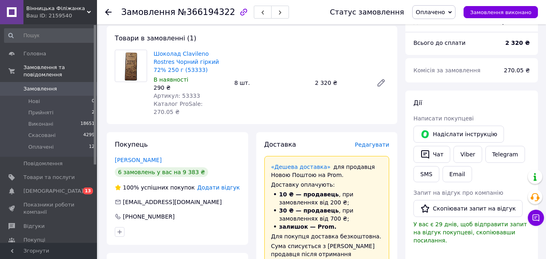
scroll to position [0, 0]
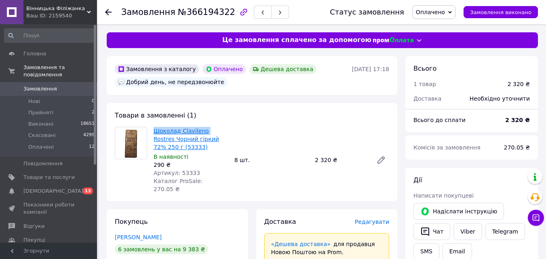
drag, startPoint x: 152, startPoint y: 125, endPoint x: 201, endPoint y: 130, distance: 49.6
click at [202, 132] on div "Шоколад Clavileno Rostres Чорний гіркий 72% 250 г (53333) В наявності 290 ₴ Арт…" at bounding box center [190, 159] width 81 height 69
copy link "Шоколад Clavileno"
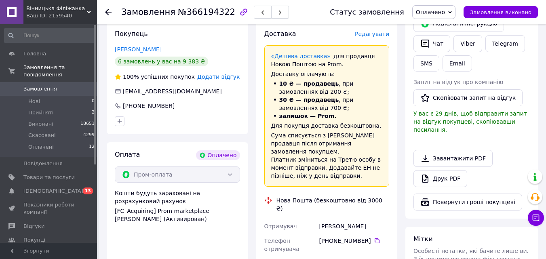
scroll to position [202, 0]
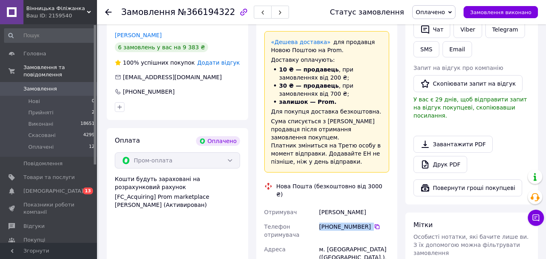
drag, startPoint x: 320, startPoint y: 204, endPoint x: 361, endPoint y: 206, distance: 40.8
click at [361, 219] on div "[PHONE_NUMBER]" at bounding box center [353, 230] width 73 height 23
copy div "+380 66 333 00 33"
drag, startPoint x: 322, startPoint y: 183, endPoint x: 379, endPoint y: 186, distance: 57.8
click at [379, 205] on div "Забрамний Віталій" at bounding box center [353, 212] width 73 height 15
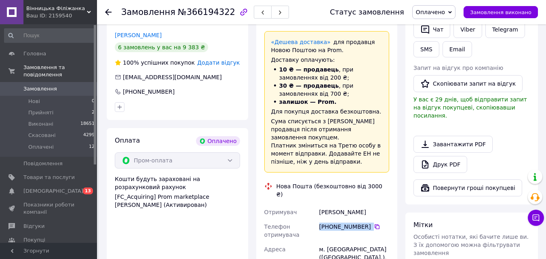
drag, startPoint x: 317, startPoint y: 187, endPoint x: 380, endPoint y: 187, distance: 63.0
copy div "Отримувач Забрамний Віталій"
drag, startPoint x: 319, startPoint y: 224, endPoint x: 337, endPoint y: 227, distance: 18.8
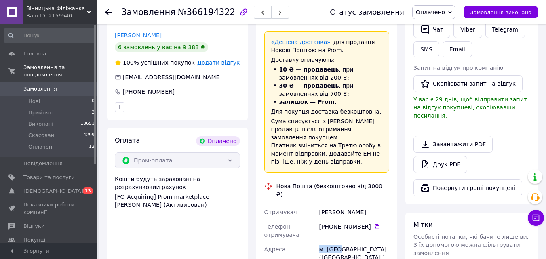
copy div "Адреса м. Київ"
drag, startPoint x: 355, startPoint y: 233, endPoint x: 365, endPoint y: 233, distance: 9.7
copy div "7332"
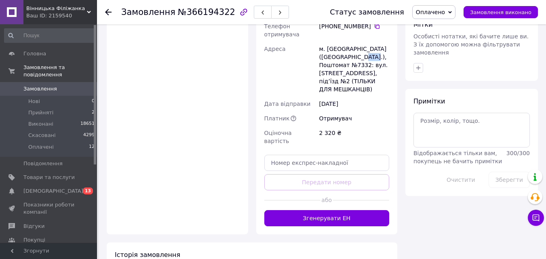
scroll to position [404, 0]
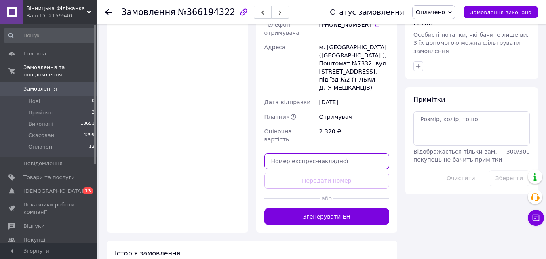
click at [352, 153] on input "text" at bounding box center [326, 161] width 125 height 16
paste input "20400483054230"
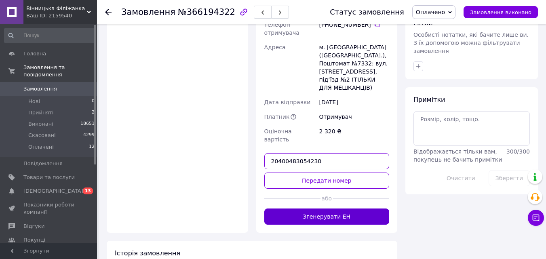
type input "20400483054230"
click at [349, 172] on button "Передати номер" at bounding box center [326, 180] width 125 height 16
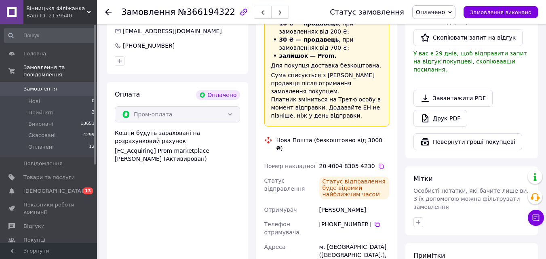
scroll to position [242, 0]
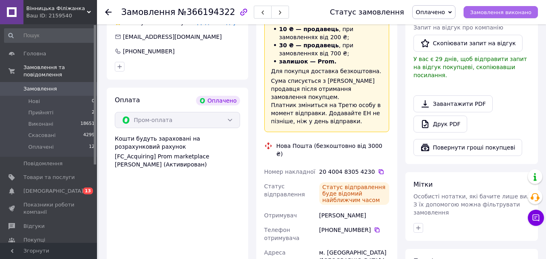
click at [495, 13] on span "Замовлення виконано" at bounding box center [500, 12] width 61 height 6
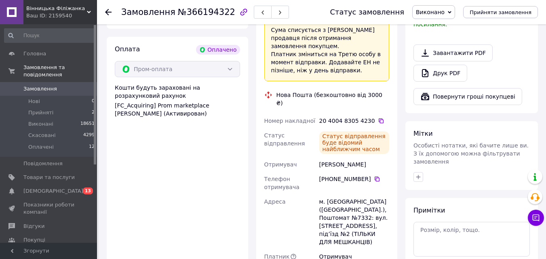
scroll to position [323, 0]
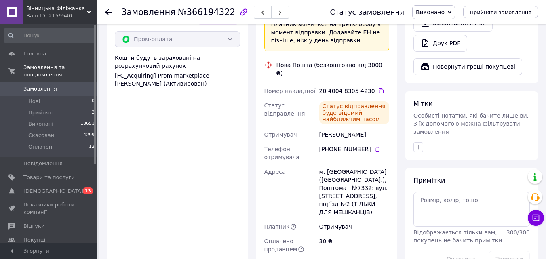
click at [316, 234] on div "Оплачено продавцем" at bounding box center [290, 245] width 55 height 23
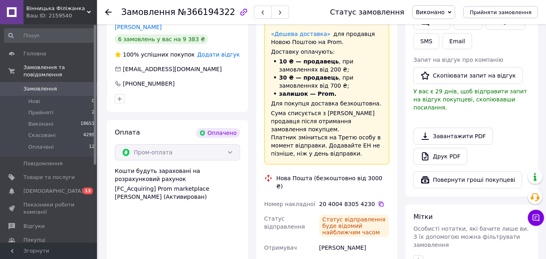
scroll to position [81, 0]
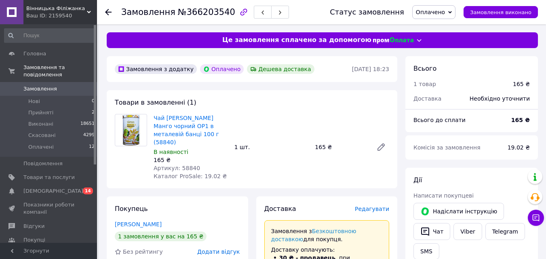
click at [191, 131] on span "Чай [PERSON_NAME] Манго чорний OP1 в металевій банці 100 г (58840)" at bounding box center [190, 130] width 74 height 32
click at [196, 124] on link "Чай [PERSON_NAME] Манго чорний OP1 в металевій банці 100 г (58840)" at bounding box center [185, 130] width 65 height 31
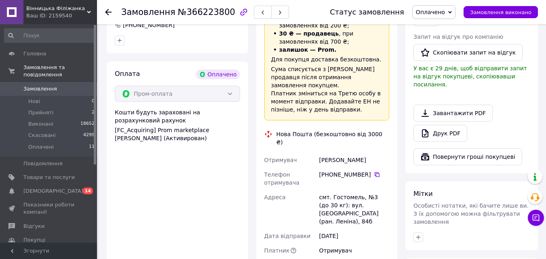
scroll to position [242, 0]
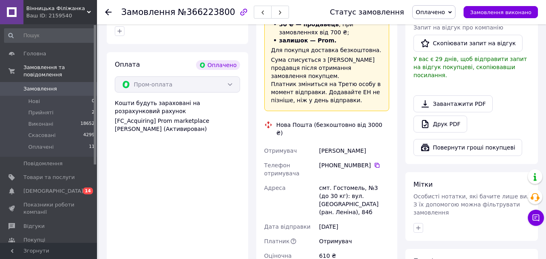
drag, startPoint x: 319, startPoint y: 143, endPoint x: 365, endPoint y: 141, distance: 46.1
click at [365, 161] on div "[PHONE_NUMBER]" at bounding box center [354, 165] width 70 height 8
copy div "+380 93 758 26 98"
drag, startPoint x: 343, startPoint y: 122, endPoint x: 363, endPoint y: 122, distance: 19.4
click at [363, 143] on div "Отримувач василюк ирина Телефон отримувача +380 93 758 26 98   Адреса смт. Гост…" at bounding box center [327, 207] width 128 height 128
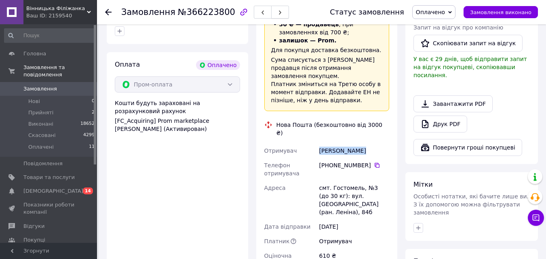
copy div "Отримувач василюк ирина"
drag, startPoint x: 315, startPoint y: 163, endPoint x: 359, endPoint y: 161, distance: 43.7
click at [359, 161] on div "Отримувач василюк ирина Телефон отримувача +380 93 758 26 98   Адреса смт. Гост…" at bounding box center [327, 207] width 128 height 128
copy div "Адреса смт. Гостомель,"
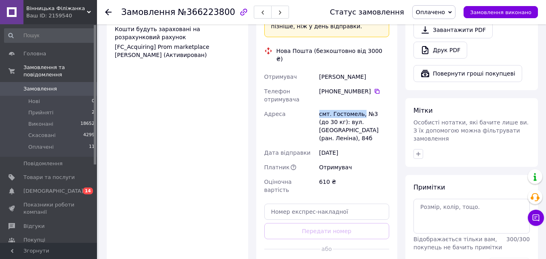
scroll to position [323, 0]
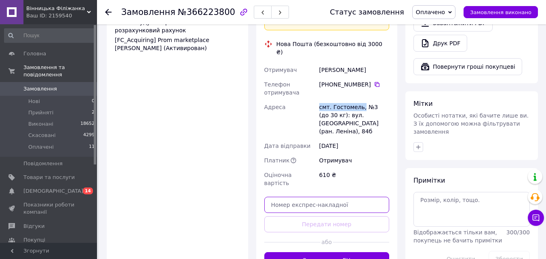
click at [303, 197] on input "text" at bounding box center [326, 205] width 125 height 16
paste input "20400483054817"
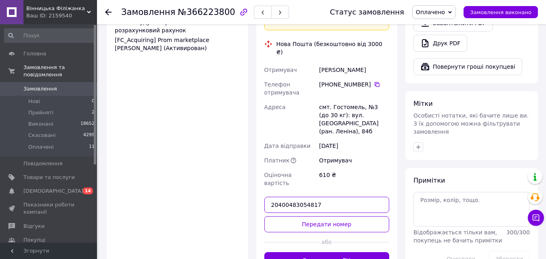
type input "20400483054817"
click at [274, 216] on button "Передати номер" at bounding box center [326, 224] width 125 height 16
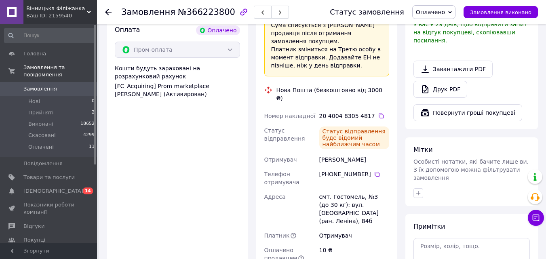
scroll to position [242, 0]
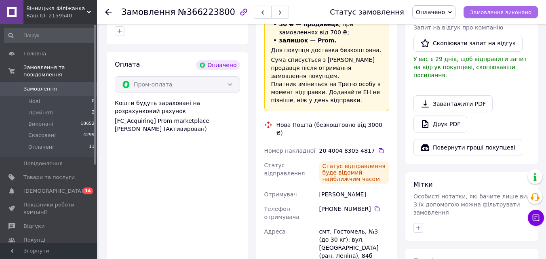
click at [482, 15] on span "Замовлення виконано" at bounding box center [500, 12] width 61 height 6
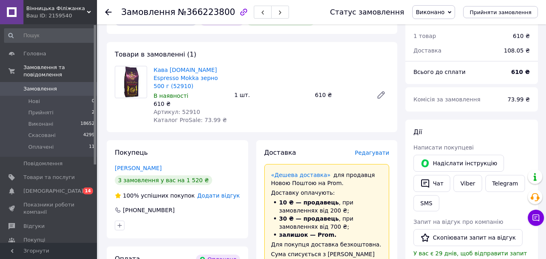
scroll to position [40, 0]
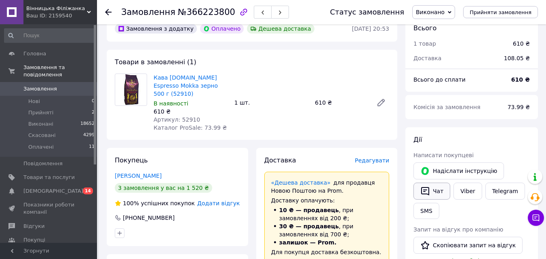
drag, startPoint x: 428, startPoint y: 194, endPoint x: 436, endPoint y: 189, distance: 9.3
click at [429, 193] on icon "button" at bounding box center [425, 191] width 10 height 10
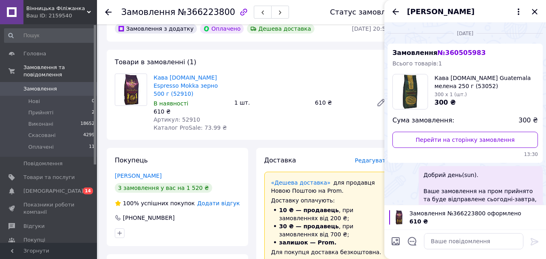
scroll to position [98, 0]
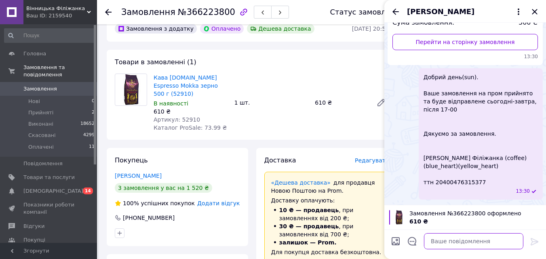
click at [437, 243] on textarea at bounding box center [473, 241] width 99 height 16
paste textarea "20400483054817"
click at [414, 246] on textarea "ттн 20400483054817" at bounding box center [466, 241] width 116 height 16
paste textarea "Добрий день(sun). Ваше замовлення на пром прийнято та буде відправлене протягом…"
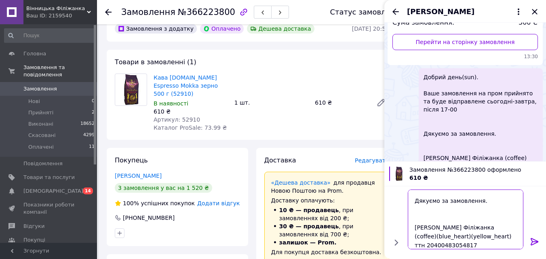
type textarea "Добрий день(sun). Ваше замовлення на пром прийнято та буде відправлене протягом…"
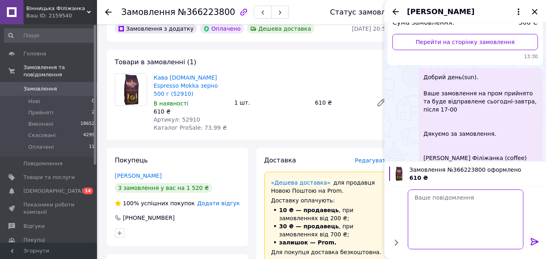
scroll to position [0, 0]
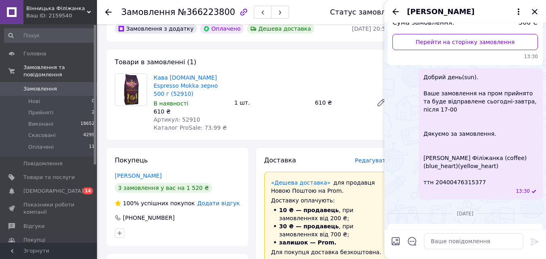
click at [521, 18] on div "[PERSON_NAME]" at bounding box center [465, 11] width 162 height 23
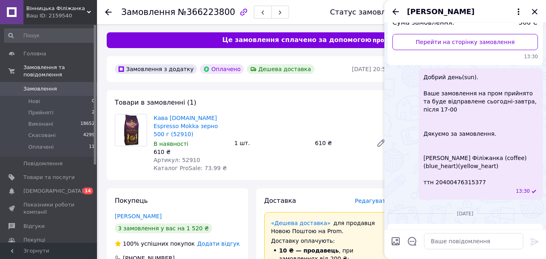
click at [534, 13] on icon "Закрити" at bounding box center [535, 12] width 10 height 10
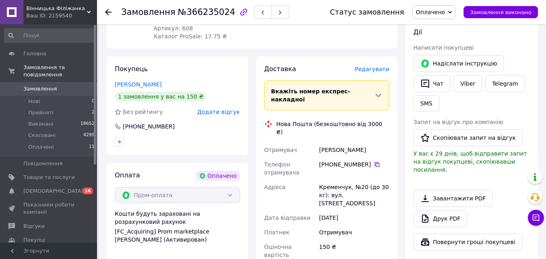
scroll to position [162, 0]
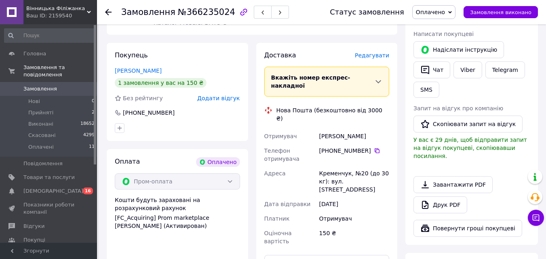
drag, startPoint x: 317, startPoint y: 127, endPoint x: 363, endPoint y: 127, distance: 45.6
click at [366, 143] on div "[PHONE_NUMBER]" at bounding box center [353, 154] width 73 height 23
copy div "[PHONE_NUMBER]"
drag, startPoint x: 312, startPoint y: 107, endPoint x: 378, endPoint y: 108, distance: 66.6
click at [378, 129] on div "Отримувач [PERSON_NAME] Телефон отримувача [PHONE_NUMBER]   [PERSON_NAME], №20 …" at bounding box center [327, 189] width 128 height 120
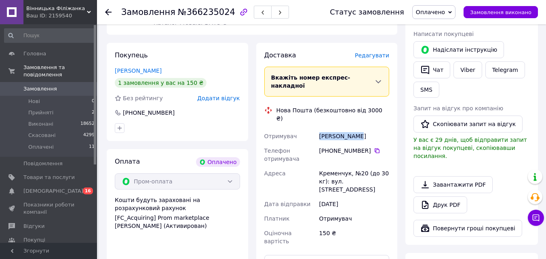
copy div "Отримувач [PERSON_NAME]"
drag, startPoint x: 317, startPoint y: 148, endPoint x: 348, endPoint y: 147, distance: 30.7
click at [348, 166] on div "Кременчук, №20 (до 30 кг): вул. [STREET_ADDRESS]" at bounding box center [353, 181] width 73 height 31
copy div "Кременчук"
click at [344, 255] on input "text" at bounding box center [326, 263] width 125 height 16
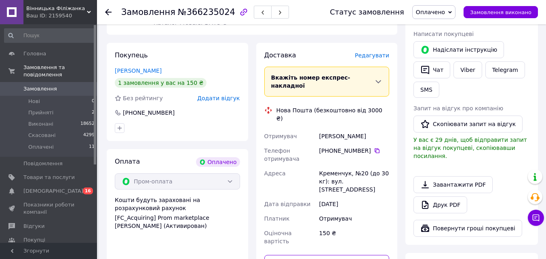
paste input "20400483055034"
type input "20400483055034"
drag, startPoint x: 334, startPoint y: 242, endPoint x: 356, endPoint y: 214, distance: 35.6
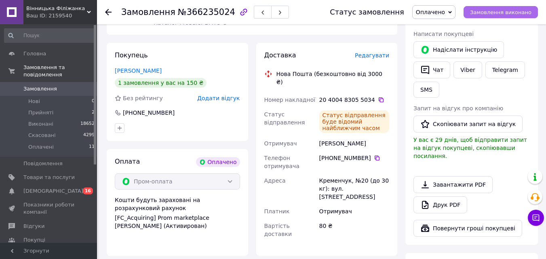
click at [477, 13] on span "Замовлення виконано" at bounding box center [500, 12] width 61 height 6
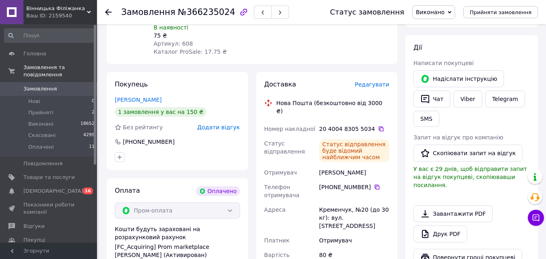
scroll to position [81, 0]
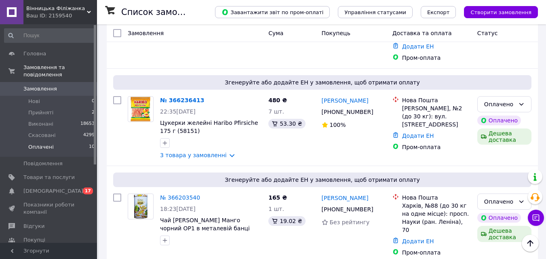
scroll to position [704, 0]
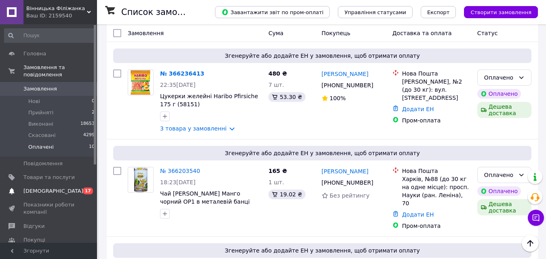
click at [71, 188] on link "Сповіщення 0 17" at bounding box center [49, 191] width 99 height 14
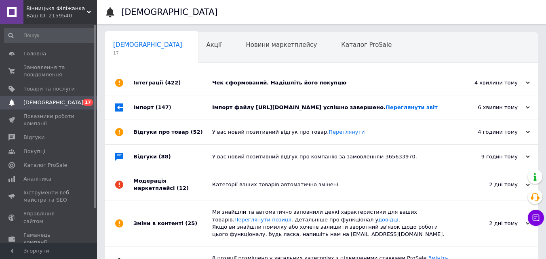
drag, startPoint x: 243, startPoint y: 113, endPoint x: 248, endPoint y: 92, distance: 21.0
click at [243, 112] on div "Імпорт файлу [URL][DOMAIN_NAME] успішно завершено. Переглянути звіт" at bounding box center [330, 107] width 237 height 24
drag, startPoint x: 251, startPoint y: 84, endPoint x: 238, endPoint y: 49, distance: 37.4
click at [251, 83] on div "Чек сформований. Надішліть його покупцю" at bounding box center [330, 82] width 237 height 7
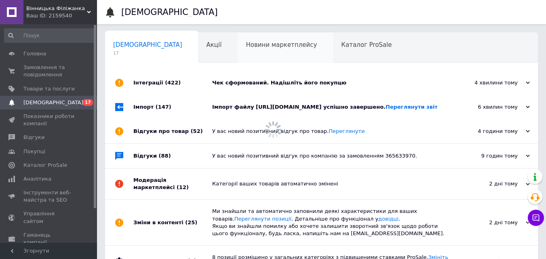
click at [246, 46] on span "Новини маркетплейсу" at bounding box center [281, 44] width 71 height 7
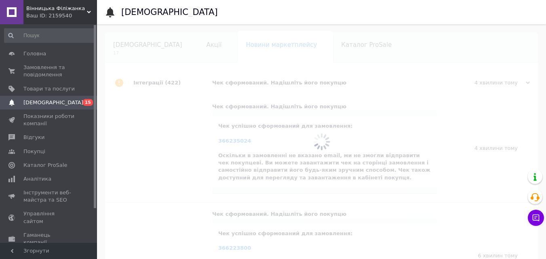
click at [141, 50] on div at bounding box center [321, 141] width 449 height 235
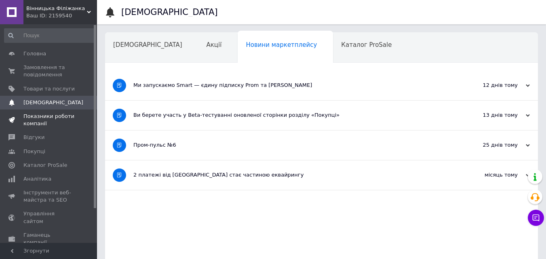
click at [58, 122] on span "Показники роботи компанії" at bounding box center [48, 120] width 51 height 15
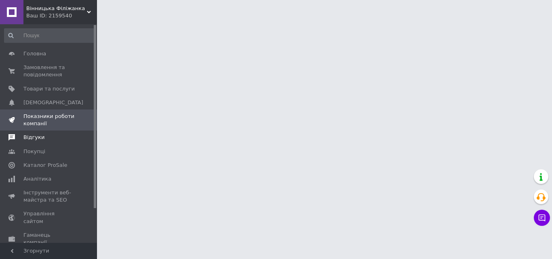
click at [32, 137] on span "Відгуки" at bounding box center [33, 137] width 21 height 7
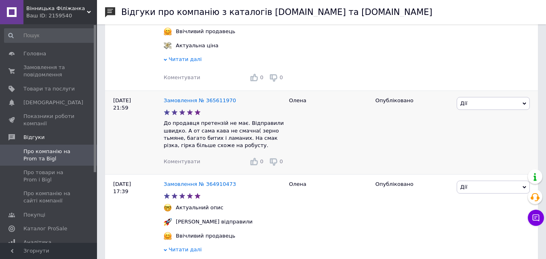
scroll to position [646, 0]
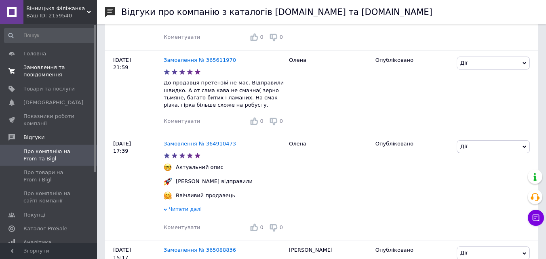
click at [55, 69] on span "Замовлення та повідомлення" at bounding box center [48, 71] width 51 height 15
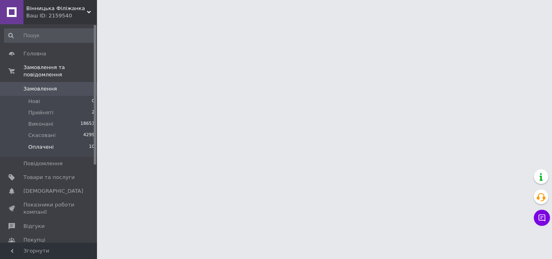
click at [74, 141] on li "Оплачені 10" at bounding box center [49, 148] width 99 height 15
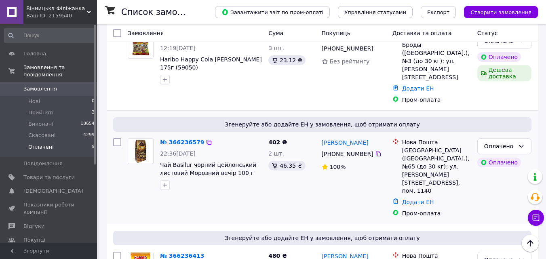
scroll to position [502, 0]
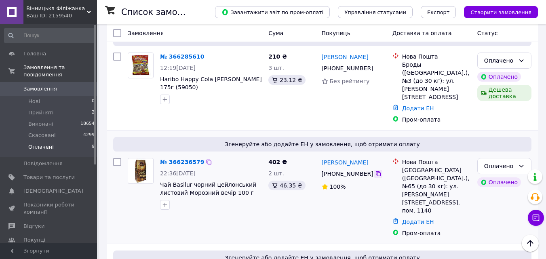
click at [376, 171] on icon at bounding box center [378, 173] width 5 height 5
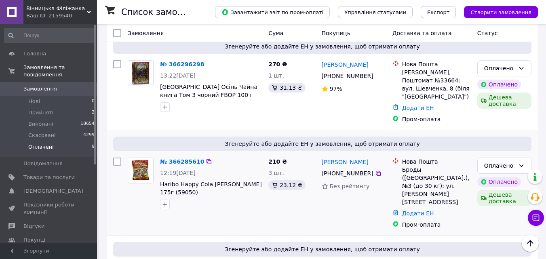
scroll to position [381, 0]
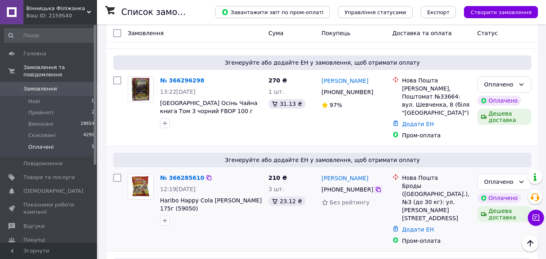
click at [376, 187] on icon at bounding box center [378, 189] width 5 height 5
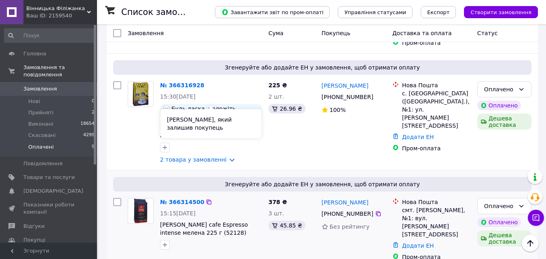
scroll to position [260, 0]
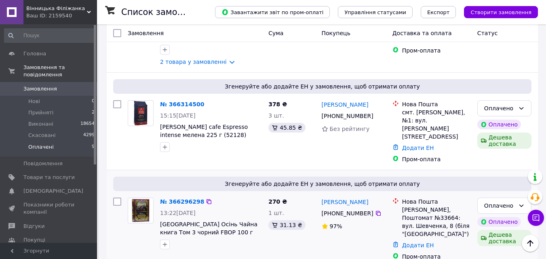
click at [375, 210] on icon at bounding box center [378, 213] width 6 height 6
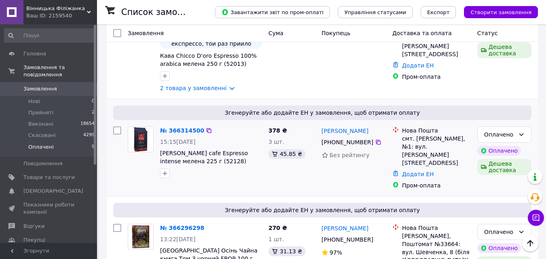
scroll to position [220, 0]
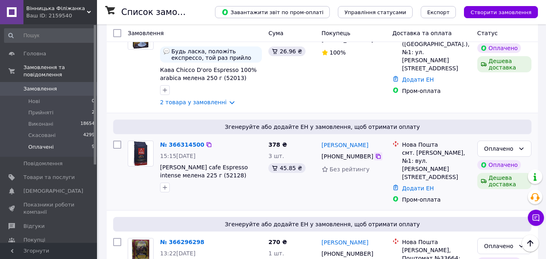
click at [375, 153] on icon at bounding box center [378, 156] width 6 height 6
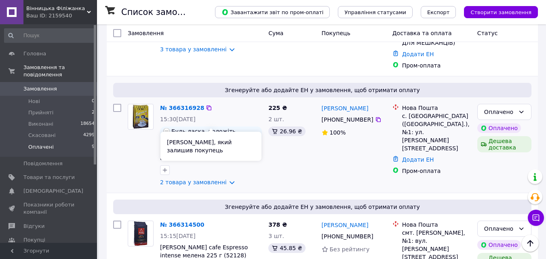
scroll to position [139, 0]
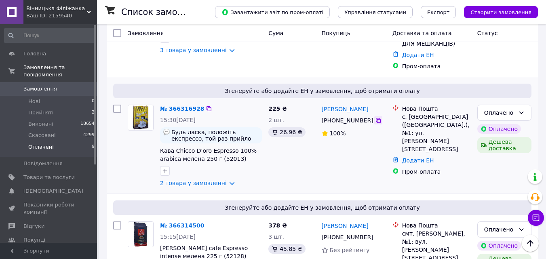
click at [375, 117] on icon at bounding box center [378, 120] width 6 height 6
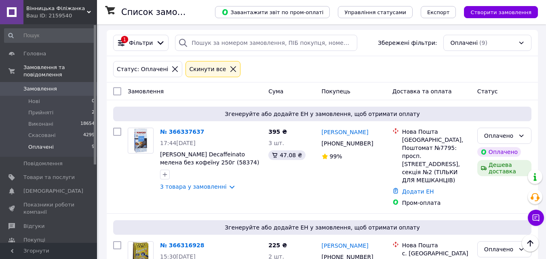
scroll to position [0, 0]
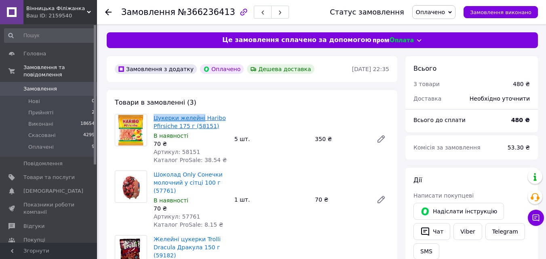
drag, startPoint x: 151, startPoint y: 113, endPoint x: 199, endPoint y: 118, distance: 48.3
click at [199, 118] on div "Цукерки желейні Haribo Pfirsiche 175 г (58151) В наявності 70 ₴ Артикул: 58151 …" at bounding box center [190, 138] width 81 height 53
copy link "Цукерки желейні"
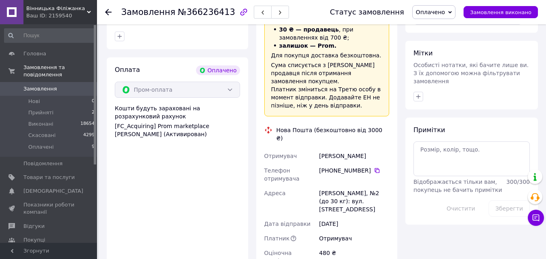
scroll to position [404, 0]
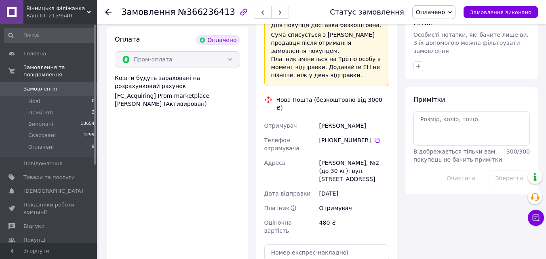
drag, startPoint x: 320, startPoint y: 122, endPoint x: 366, endPoint y: 125, distance: 45.7
click at [366, 136] on div "[PHONE_NUMBER]" at bounding box center [354, 140] width 70 height 8
copy div "[PHONE_NUMBER]"
drag, startPoint x: 328, startPoint y: 111, endPoint x: 370, endPoint y: 111, distance: 42.0
click at [371, 118] on div "Шипелик Оксана" at bounding box center [353, 125] width 73 height 15
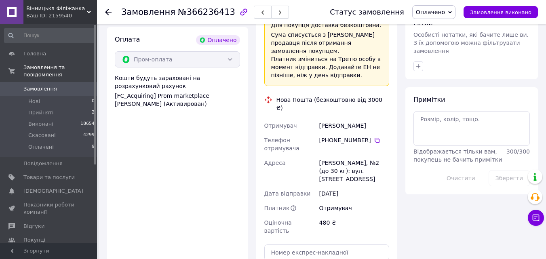
drag, startPoint x: 309, startPoint y: 106, endPoint x: 368, endPoint y: 109, distance: 58.6
click at [367, 118] on div "Отримувач Шипелик Оксана Телефон отримувача +380 96 011 99 40   Адреса Володими…" at bounding box center [327, 178] width 128 height 120
copy div "Отримувач Шипелик Оксана"
drag, startPoint x: 317, startPoint y: 148, endPoint x: 350, endPoint y: 149, distance: 33.1
click at [350, 149] on div "Отримувач Шипелик Оксана Телефон отримувача +380 96 011 99 40   Адреса Володими…" at bounding box center [327, 178] width 128 height 120
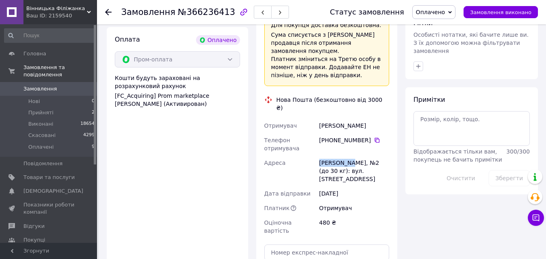
copy div "Адреса Володимир,"
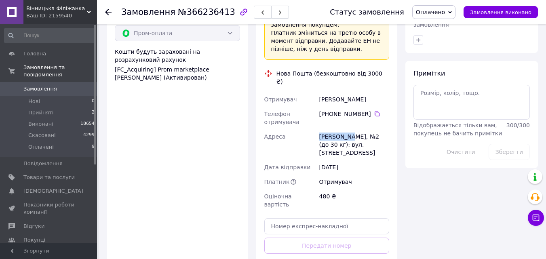
scroll to position [444, 0]
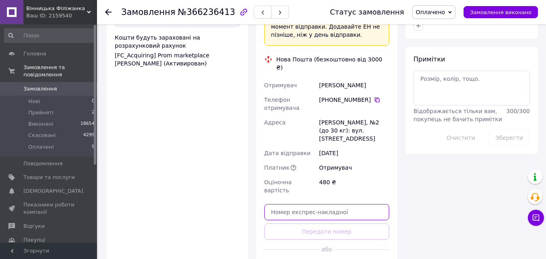
click at [273, 204] on input "text" at bounding box center [326, 212] width 125 height 16
paste input "20400483055689"
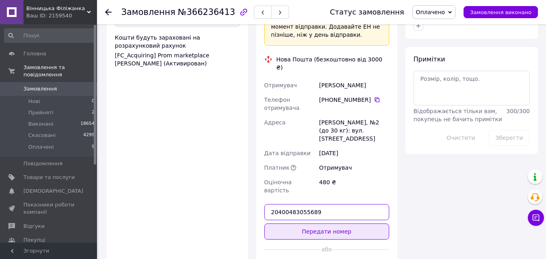
type input "20400483055689"
click at [290, 223] on button "Передати номер" at bounding box center [326, 231] width 125 height 16
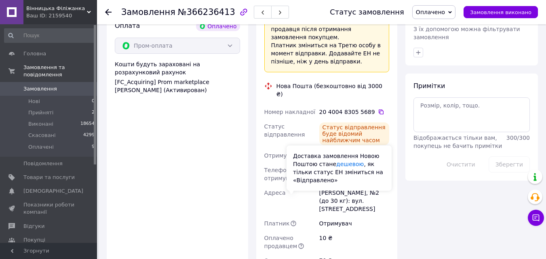
scroll to position [404, 0]
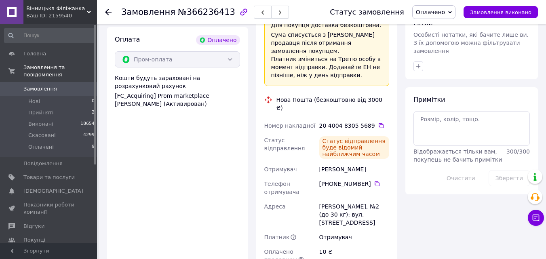
drag, startPoint x: 510, startPoint y: 14, endPoint x: 496, endPoint y: 1, distance: 19.4
click at [511, 14] on span "Замовлення виконано" at bounding box center [500, 12] width 61 height 6
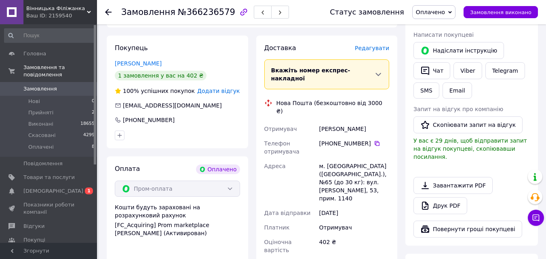
scroll to position [162, 0]
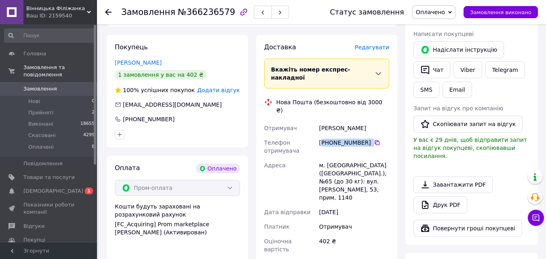
drag, startPoint x: 321, startPoint y: 124, endPoint x: 367, endPoint y: 124, distance: 46.0
click at [367, 139] on div "[PHONE_NUMBER]" at bounding box center [354, 143] width 70 height 8
copy div "380 50 668 96 09"
drag, startPoint x: 317, startPoint y: 108, endPoint x: 370, endPoint y: 107, distance: 53.3
click at [370, 121] on div "Отримувач [PERSON_NAME] Телефон отримувача [PHONE_NUMBER]   [PERSON_NAME]. [GEO…" at bounding box center [327, 189] width 128 height 136
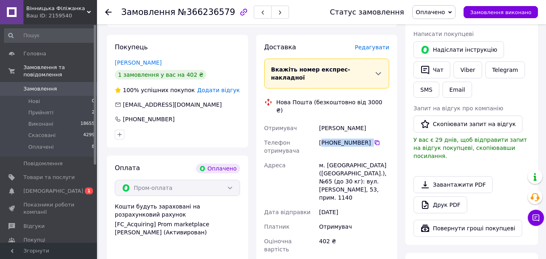
copy div "Отримувач [PERSON_NAME]"
drag, startPoint x: 323, startPoint y: 149, endPoint x: 334, endPoint y: 149, distance: 10.5
click at [336, 149] on div "Отримувач [PERSON_NAME] Телефон отримувача [PHONE_NUMBER]   [PERSON_NAME]. [GEO…" at bounding box center [327, 189] width 128 height 136
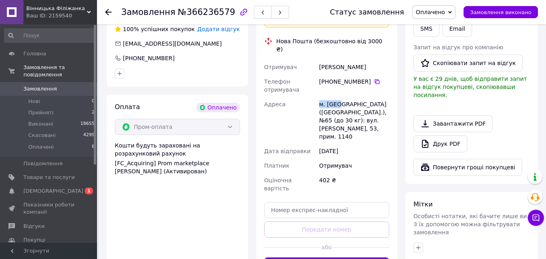
scroll to position [242, 0]
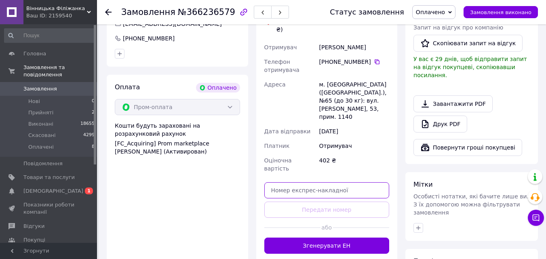
paste input "20400483056108"
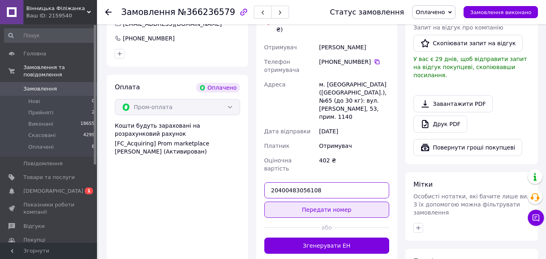
type input "20400483056108"
click at [364, 202] on button "Передати номер" at bounding box center [326, 210] width 125 height 16
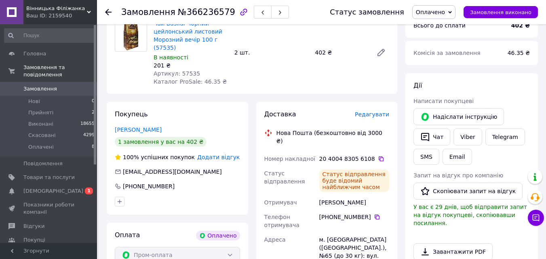
scroll to position [40, 0]
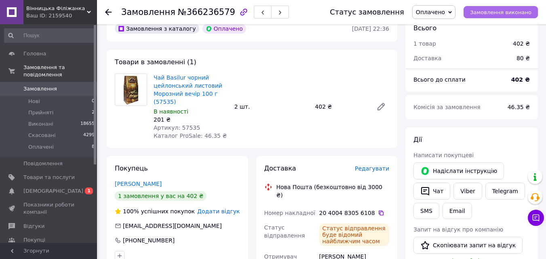
click at [499, 9] on span "Замовлення виконано" at bounding box center [500, 12] width 61 height 6
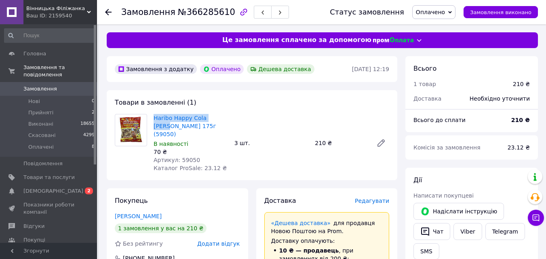
drag, startPoint x: 153, startPoint y: 113, endPoint x: 225, endPoint y: 118, distance: 72.8
click at [224, 118] on div "Haribo Happy Cola [PERSON_NAME] 175г (59050) В наявності 70 ₴ Артикул: 59050 Ка…" at bounding box center [190, 142] width 81 height 61
copy link "Haribo Happy Cola [PERSON_NAME]"
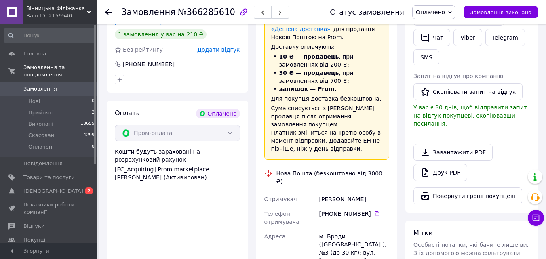
scroll to position [242, 0]
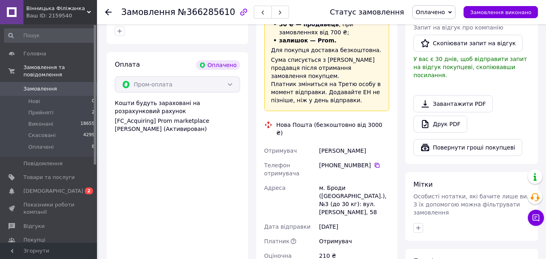
drag, startPoint x: 319, startPoint y: 143, endPoint x: 366, endPoint y: 141, distance: 47.7
click at [366, 161] on div "[PHONE_NUMBER]" at bounding box center [354, 165] width 70 height 8
copy div "[PHONE_NUMBER]"
drag, startPoint x: 307, startPoint y: 120, endPoint x: 376, endPoint y: 122, distance: 68.7
click at [376, 122] on div "Доставка Редагувати «Дешева доставка»   для продавця [GEOGRAPHIC_DATA] на Prom.…" at bounding box center [326, 151] width 125 height 395
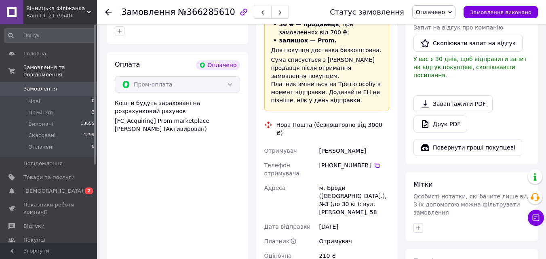
copy div "Отримувач [PERSON_NAME]"
drag, startPoint x: 313, startPoint y: 167, endPoint x: 343, endPoint y: 165, distance: 30.4
click at [343, 165] on div "Отримувач [PERSON_NAME] отримувача [PHONE_NUMBER]   Адреса м. Броди ([GEOGRAPHI…" at bounding box center [327, 207] width 128 height 128
copy div "Адреса [PERSON_NAME]. [GEOGRAPHIC_DATA]"
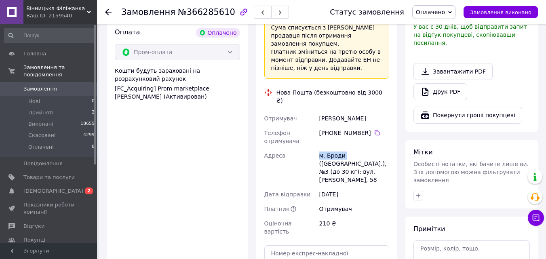
scroll to position [323, 0]
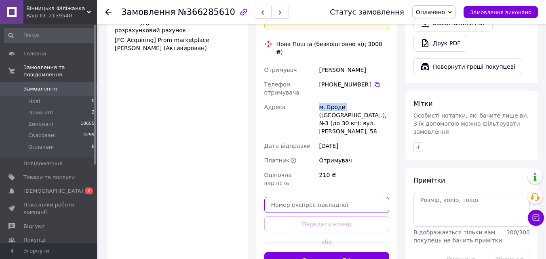
drag, startPoint x: 321, startPoint y: 166, endPoint x: 330, endPoint y: 159, distance: 12.0
click at [321, 197] on input "text" at bounding box center [326, 205] width 125 height 16
paste input "20400483056375"
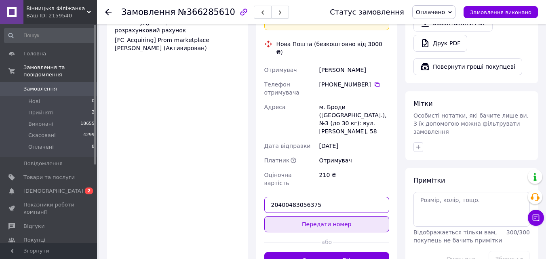
type input "20400483056375"
click at [345, 216] on button "Передати номер" at bounding box center [326, 224] width 125 height 16
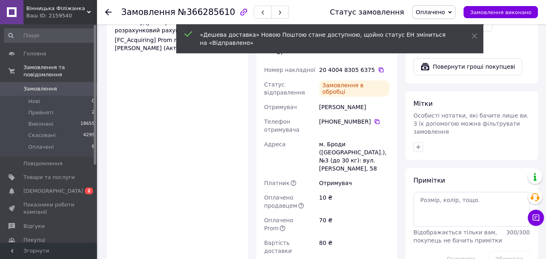
click at [497, 12] on span "Замовлення виконано" at bounding box center [500, 12] width 61 height 6
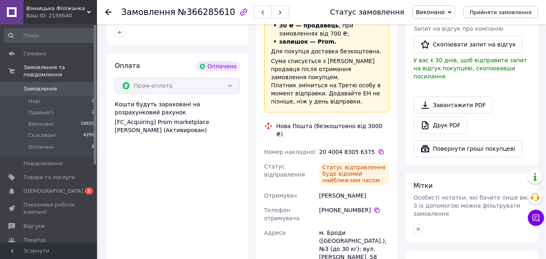
scroll to position [202, 0]
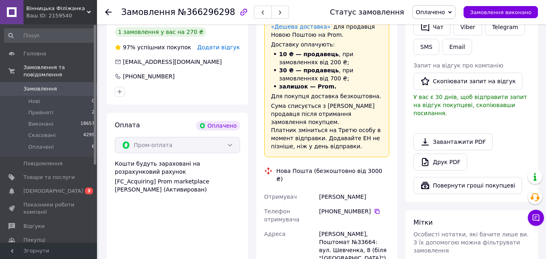
scroll to position [323, 0]
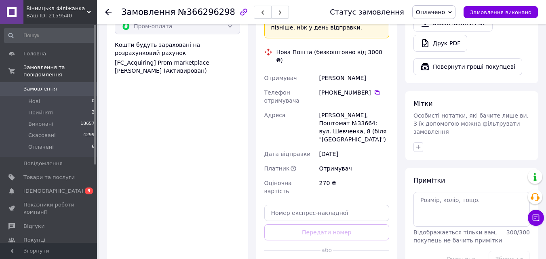
drag, startPoint x: 333, startPoint y: 69, endPoint x: 367, endPoint y: 66, distance: 34.1
click at [367, 85] on div "[PHONE_NUMBER]" at bounding box center [353, 96] width 73 height 23
copy div "[PHONE_NUMBER]"
drag, startPoint x: 342, startPoint y: 50, endPoint x: 378, endPoint y: 52, distance: 36.0
click at [378, 71] on div "Цымбалюк Людмила" at bounding box center [353, 78] width 73 height 15
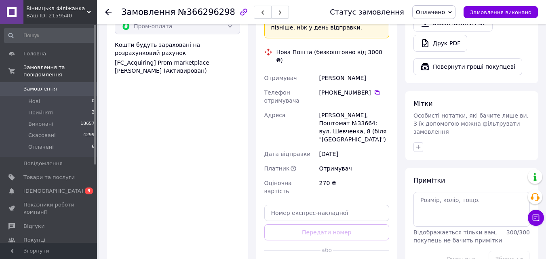
copy div "Цымбалюк Людмила"
drag, startPoint x: 322, startPoint y: 90, endPoint x: 341, endPoint y: 88, distance: 19.9
click at [340, 88] on div "Отримувач Цымбалюк Людмила Телефон отримувача +380 97 105 87 15   Адреса Ізясла…" at bounding box center [327, 135] width 128 height 128
copy div "Адреса Ізяслав,"
drag, startPoint x: 324, startPoint y: 100, endPoint x: 339, endPoint y: 100, distance: 15.4
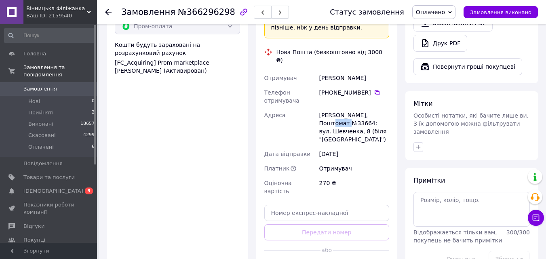
click at [340, 108] on div "Ізяслав, Поштомат №33664: вул. Шевченка, 8 (біля "Ветаптеки")" at bounding box center [353, 127] width 73 height 39
copy div "33664"
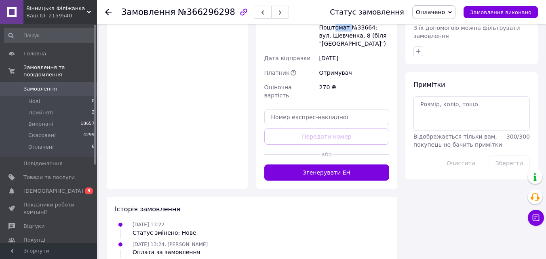
scroll to position [430, 0]
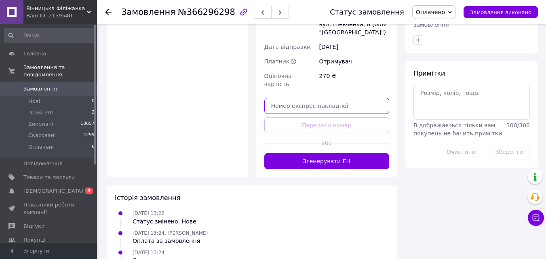
paste input "20400483056657"
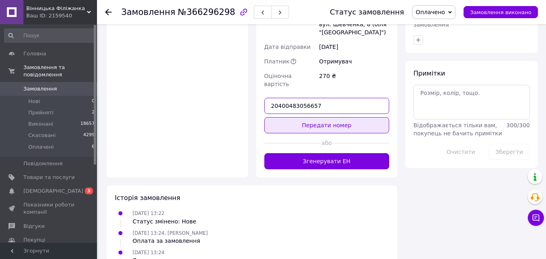
type input "20400483056657"
click at [329, 117] on button "Передати номер" at bounding box center [326, 125] width 125 height 16
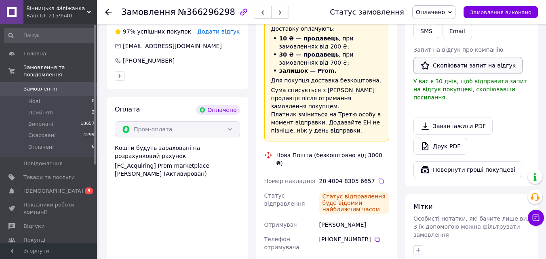
scroll to position [188, 0]
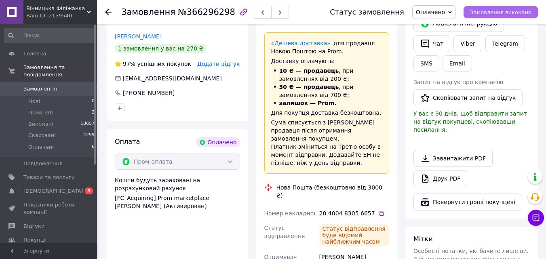
click at [475, 13] on button "Замовлення виконано" at bounding box center [500, 12] width 74 height 12
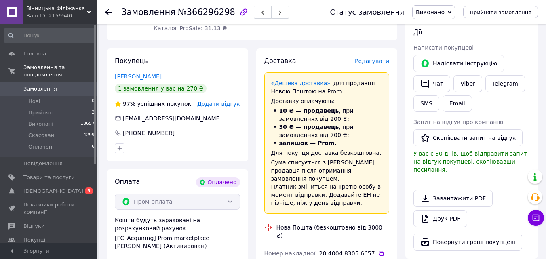
scroll to position [147, 0]
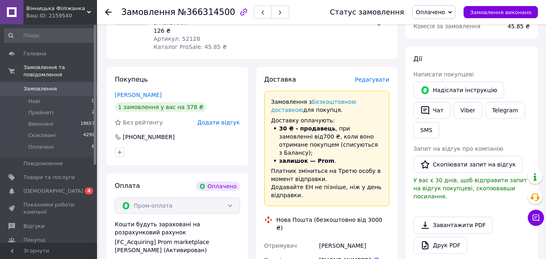
scroll to position [242, 0]
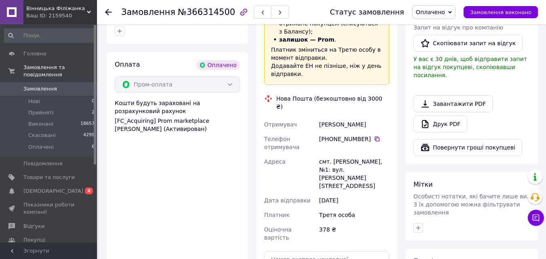
drag, startPoint x: 322, startPoint y: 113, endPoint x: 366, endPoint y: 110, distance: 43.7
click at [366, 135] on div "[PHONE_NUMBER]" at bounding box center [354, 139] width 70 height 8
copy div "[PHONE_NUMBER]"
drag, startPoint x: 322, startPoint y: 98, endPoint x: 378, endPoint y: 99, distance: 55.8
click at [378, 117] on div "[PERSON_NAME]" at bounding box center [353, 124] width 73 height 15
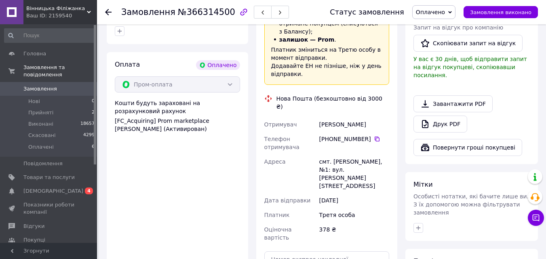
copy div "[PERSON_NAME]"
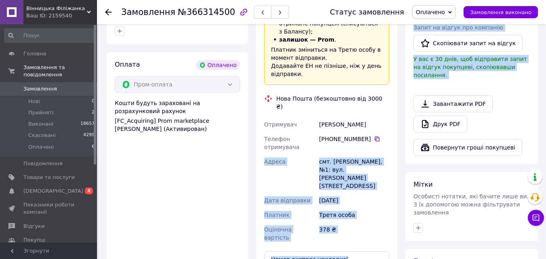
drag, startPoint x: 426, startPoint y: 85, endPoint x: 394, endPoint y: 123, distance: 49.9
click at [397, 121] on div "Замовлення з додатку Оплачено Дешева доставка [DATE] 15:15 Товари в замовленні …" at bounding box center [322, 120] width 439 height 612
click at [326, 154] on div "смт. [PERSON_NAME], №1: вул. [PERSON_NAME][STREET_ADDRESS]" at bounding box center [353, 173] width 73 height 39
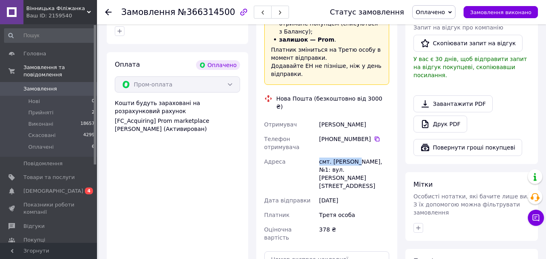
drag, startPoint x: 315, startPoint y: 135, endPoint x: 353, endPoint y: 138, distance: 37.7
click at [355, 136] on div "Отримувач [PERSON_NAME] отримувача [PHONE_NUMBER]   [GEOGRAPHIC_DATA] смт. [PER…" at bounding box center [327, 181] width 128 height 128
copy div "[GEOGRAPHIC_DATA] смт. [PERSON_NAME]"
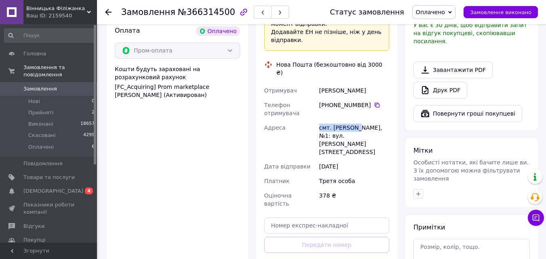
scroll to position [323, 0]
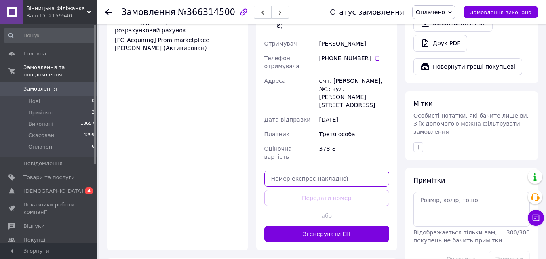
click at [327, 170] on input "text" at bounding box center [326, 178] width 125 height 16
paste input "20400483056919"
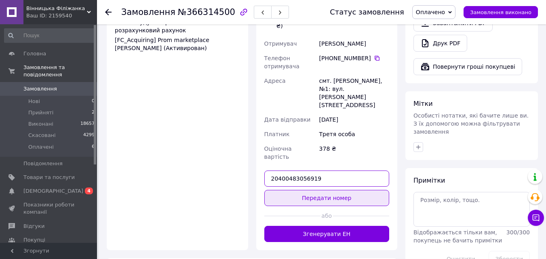
type input "20400483056919"
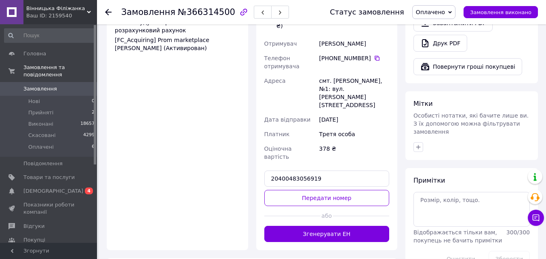
drag, startPoint x: 324, startPoint y: 148, endPoint x: 425, endPoint y: 113, distance: 107.2
click at [324, 190] on button "Передати номер" at bounding box center [326, 198] width 125 height 16
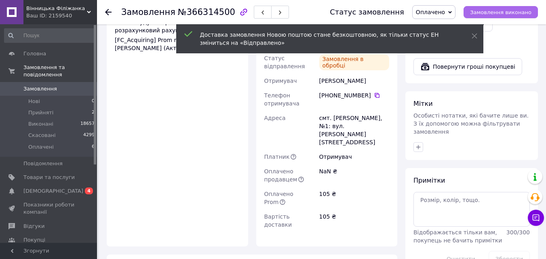
drag, startPoint x: 502, startPoint y: 13, endPoint x: 277, endPoint y: 131, distance: 254.7
click at [502, 13] on span "Замовлення виконано" at bounding box center [500, 12] width 61 height 6
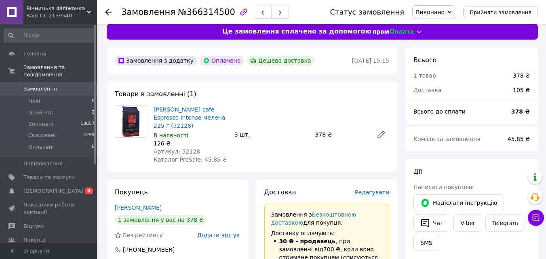
scroll to position [0, 0]
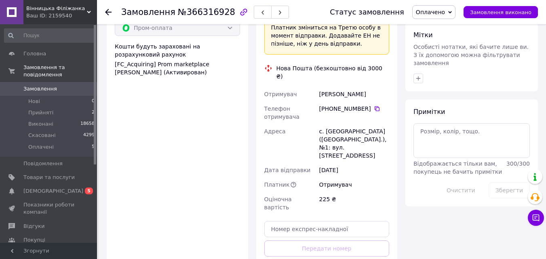
scroll to position [404, 0]
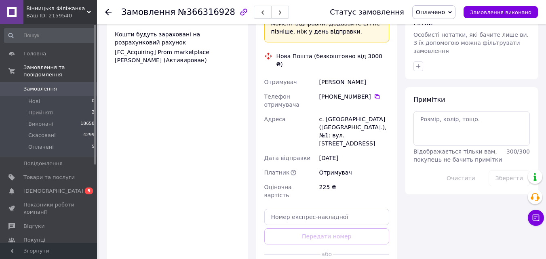
drag, startPoint x: 318, startPoint y: 82, endPoint x: 360, endPoint y: 78, distance: 42.2
click at [364, 89] on div "[PHONE_NUMBER]" at bounding box center [353, 100] width 73 height 23
copy div "[PHONE_NUMBER]"
drag, startPoint x: 300, startPoint y: 67, endPoint x: 382, endPoint y: 63, distance: 82.1
click at [382, 75] on div "Отримувач [PERSON_NAME] Телефон отримувача [PHONE_NUMBER]   Адреса с. [GEOGRAPH…" at bounding box center [327, 139] width 128 height 128
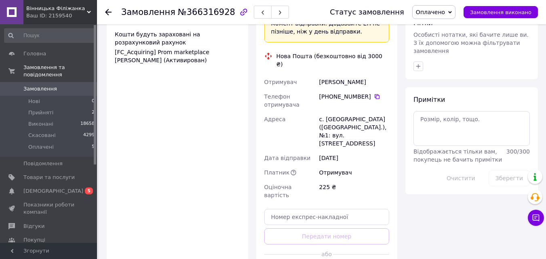
copy div "Отримувач [PERSON_NAME]"
drag, startPoint x: 319, startPoint y: 104, endPoint x: 331, endPoint y: 99, distance: 12.5
click at [338, 112] on div "с. [GEOGRAPHIC_DATA] ([GEOGRAPHIC_DATA].), №1: вул. [STREET_ADDRESS]" at bounding box center [353, 131] width 73 height 39
copy div "с. Літки"
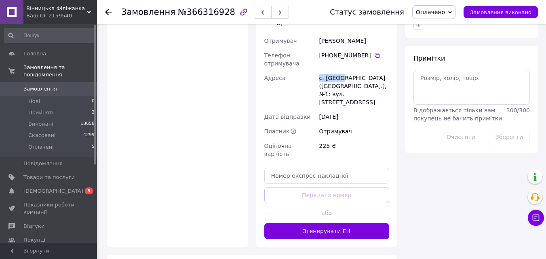
scroll to position [485, 0]
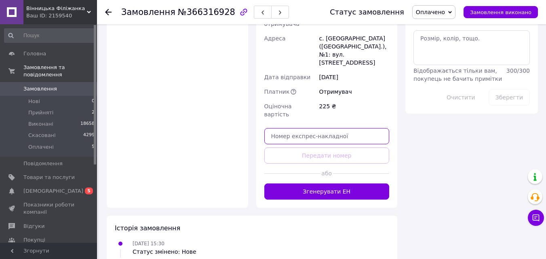
click at [303, 128] on input "text" at bounding box center [326, 136] width 125 height 16
paste input "20400483057153"
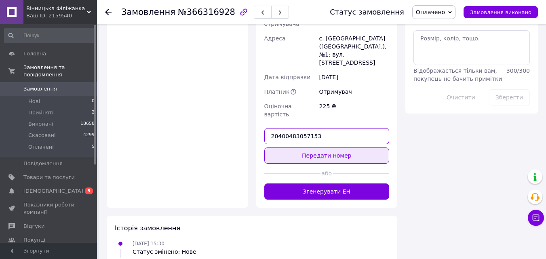
type input "20400483057153"
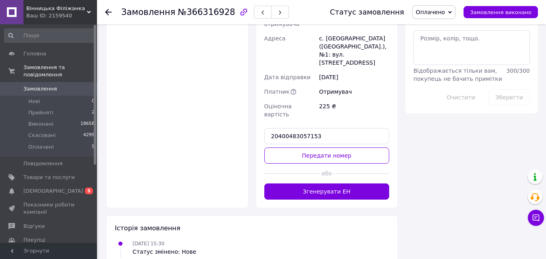
click at [314, 147] on button "Передати номер" at bounding box center [326, 155] width 125 height 16
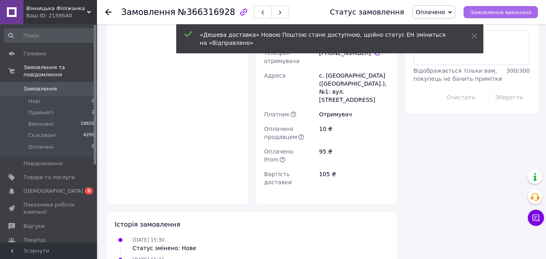
click at [492, 14] on span "Замовлення виконано" at bounding box center [500, 12] width 61 height 6
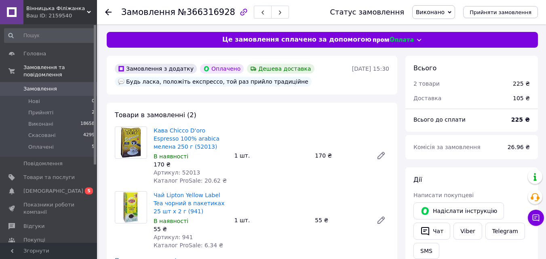
scroll to position [0, 0]
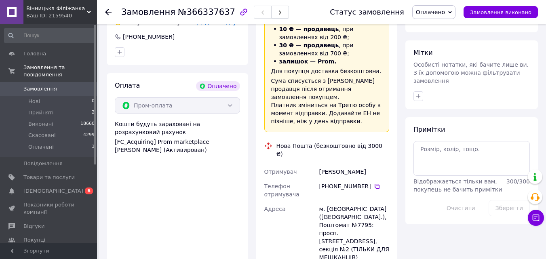
scroll to position [444, 0]
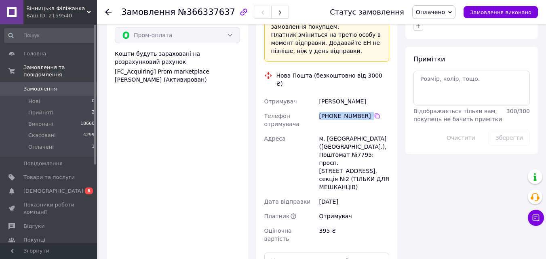
drag, startPoint x: 319, startPoint y: 89, endPoint x: 367, endPoint y: 91, distance: 47.7
click at [367, 112] on div "[PHONE_NUMBER]" at bounding box center [354, 116] width 70 height 8
copy div "[PHONE_NUMBER]"
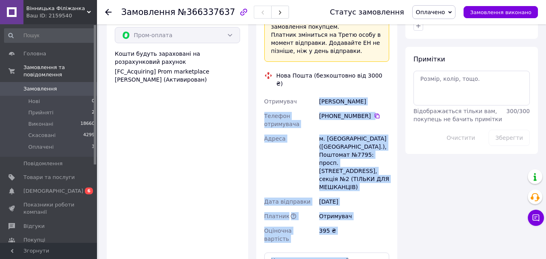
drag, startPoint x: 315, startPoint y: 75, endPoint x: 406, endPoint y: 76, distance: 90.5
click at [402, 77] on div "Замовлення з додатку Оплачено Дешева доставка [DATE] 17:44 Товари в замовленні …" at bounding box center [322, 19] width 439 height 815
drag, startPoint x: 360, startPoint y: 80, endPoint x: 322, endPoint y: 79, distance: 37.6
click at [359, 94] on div "[PERSON_NAME]" at bounding box center [353, 101] width 73 height 15
click at [318, 94] on div "[PERSON_NAME]" at bounding box center [353, 101] width 73 height 15
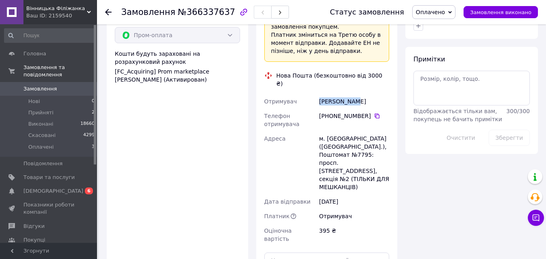
drag, startPoint x: 317, startPoint y: 81, endPoint x: 372, endPoint y: 78, distance: 55.4
click at [372, 94] on div "Отримувач Божок Олеся Телефон отримувача +380 66 710 38 22   Адреса м. Київ (Ки…" at bounding box center [327, 170] width 128 height 152
copy div "Отримувач Божок Олеся"
drag, startPoint x: 317, startPoint y: 115, endPoint x: 340, endPoint y: 114, distance: 22.2
click at [339, 115] on div "Отримувач Божок Олеся Телефон отримувача +380 66 710 38 22   Адреса м. Київ (Ки…" at bounding box center [327, 170] width 128 height 152
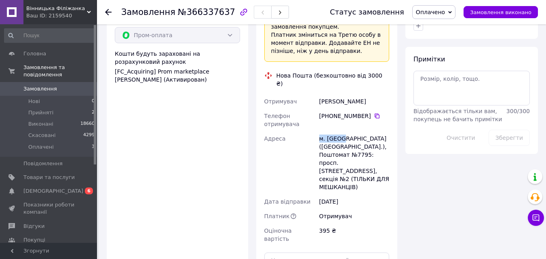
copy div "Адреса м. Київ"
drag, startPoint x: 353, startPoint y: 122, endPoint x: 365, endPoint y: 120, distance: 12.2
click at [366, 131] on div "м. [GEOGRAPHIC_DATA] ([GEOGRAPHIC_DATA].), Поштомат №7795: просп. [STREET_ADDRE…" at bounding box center [353, 162] width 73 height 63
copy div "7795"
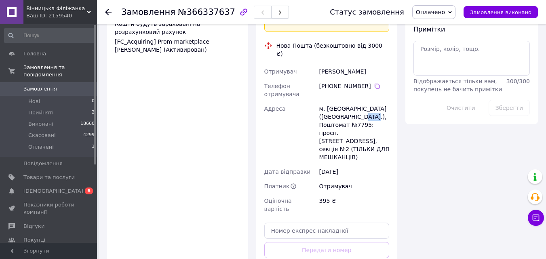
scroll to position [525, 0]
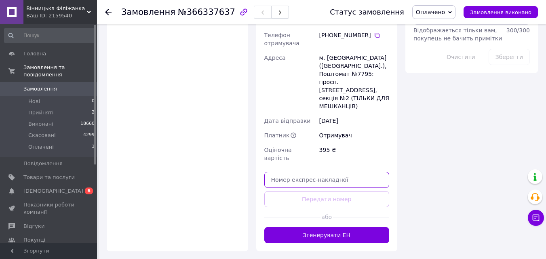
click at [327, 172] on input "text" at bounding box center [326, 180] width 125 height 16
paste input "20400483057506"
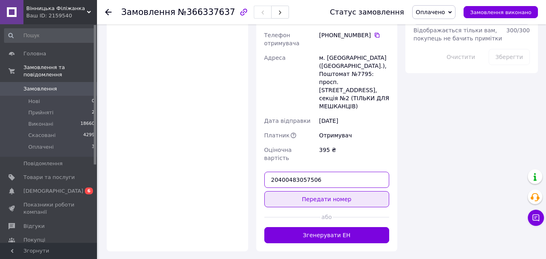
type input "20400483057506"
click at [338, 191] on button "Передати номер" at bounding box center [326, 199] width 125 height 16
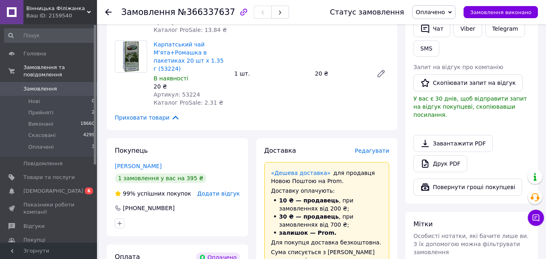
scroll to position [202, 0]
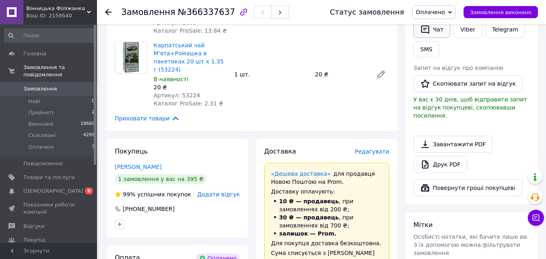
drag, startPoint x: 439, startPoint y: 29, endPoint x: 438, endPoint y: 36, distance: 6.9
click at [439, 29] on button "Чат" at bounding box center [431, 29] width 37 height 17
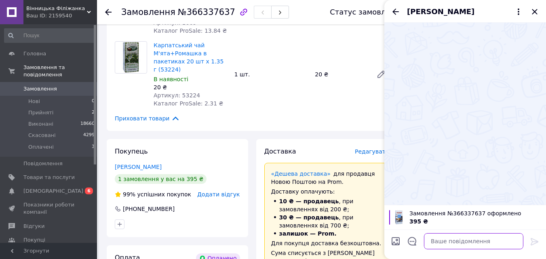
click at [451, 242] on textarea at bounding box center [473, 241] width 99 height 16
paste textarea "20400483057506"
click at [413, 241] on textarea "ттн 20400483057506" at bounding box center [466, 241] width 116 height 16
paste textarea "Добрий день(sun). Ваше замовлення на пром прийнято та буде відправлене протягом…"
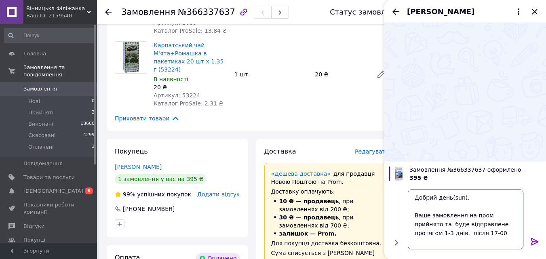
scroll to position [59, 0]
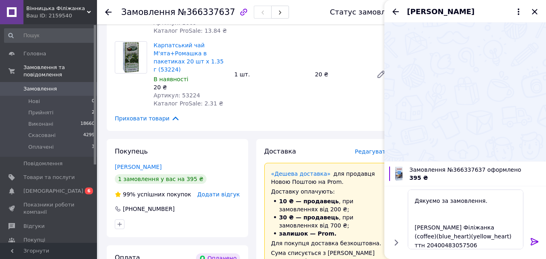
click at [133, 223] on div "Покупець Божок Олеся 1 замовлення у вас на 395 ₴ 99% успішних покупок Додати ві…" at bounding box center [177, 188] width 141 height 98
click at [489, 236] on textarea "Добрий день(sun). Ваше замовлення на пром прийнято та буде відправлене протягом…" at bounding box center [466, 219] width 116 height 60
type textarea "Добрий день(sun). Ваше замовлення на пром прийнято та буде відправлене протягом…"
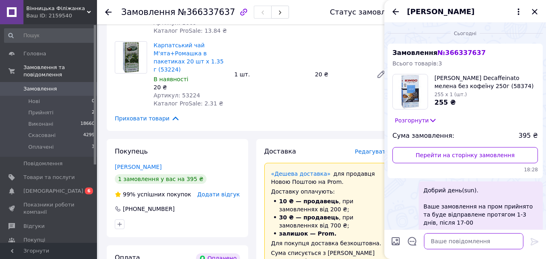
scroll to position [0, 0]
click at [538, 10] on icon "Закрити" at bounding box center [535, 12] width 10 height 10
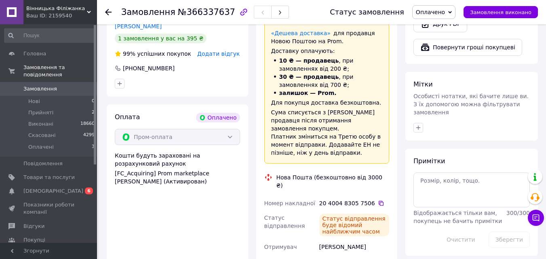
scroll to position [364, 0]
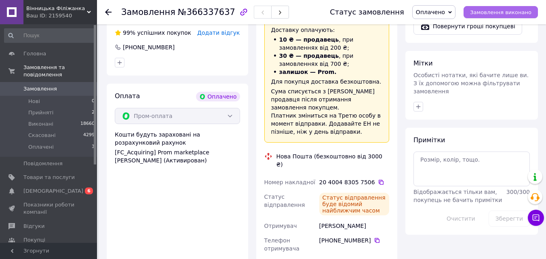
click at [513, 14] on span "Замовлення виконано" at bounding box center [500, 12] width 61 height 6
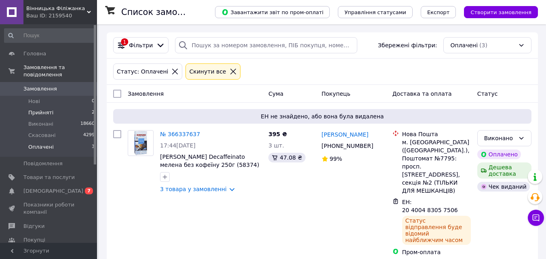
click at [74, 107] on li "Прийняті 2" at bounding box center [49, 112] width 99 height 11
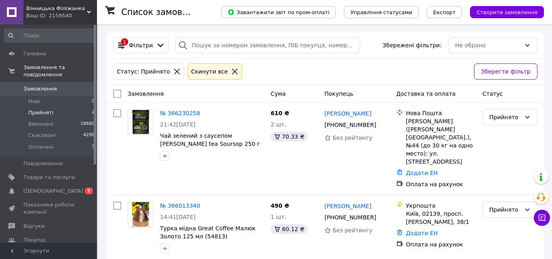
click at [71, 187] on span "[DEMOGRAPHIC_DATA]" at bounding box center [48, 190] width 51 height 7
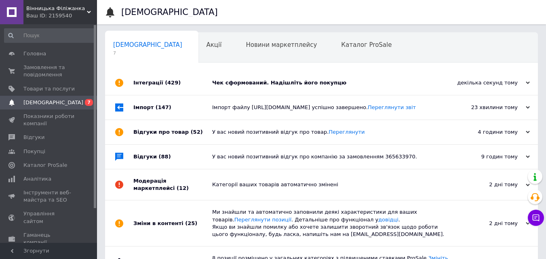
click at [268, 82] on div "Чек сформований. Надішліть його покупцю" at bounding box center [330, 82] width 237 height 7
click at [250, 46] on span "Новини маркетплейсу" at bounding box center [281, 44] width 71 height 7
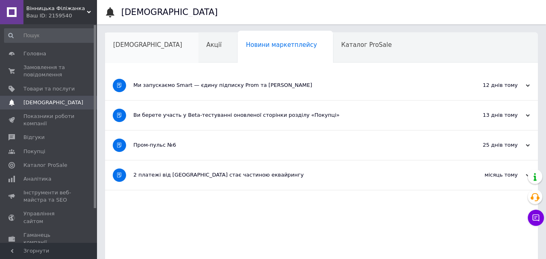
click at [150, 50] on div "[DEMOGRAPHIC_DATA]" at bounding box center [151, 48] width 93 height 31
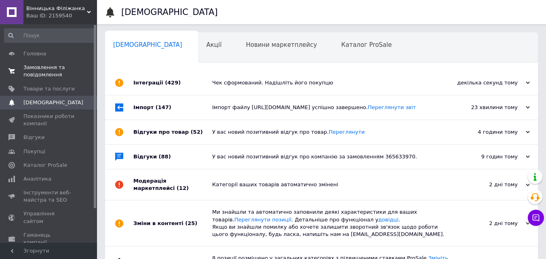
click at [50, 73] on span "Замовлення та повідомлення" at bounding box center [48, 71] width 51 height 15
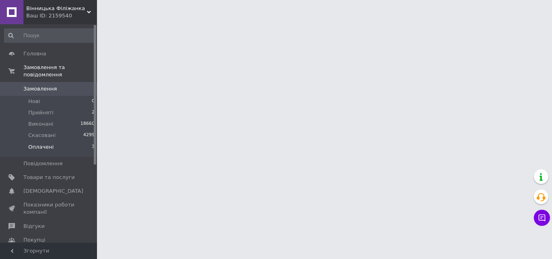
click at [82, 141] on li "Оплачені 3" at bounding box center [49, 148] width 99 height 15
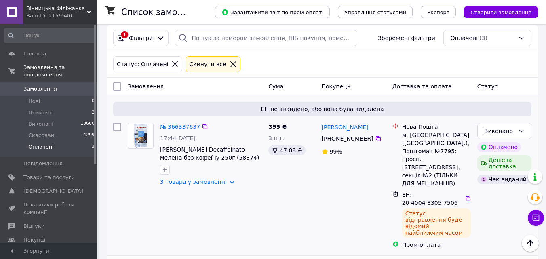
scroll to position [6, 0]
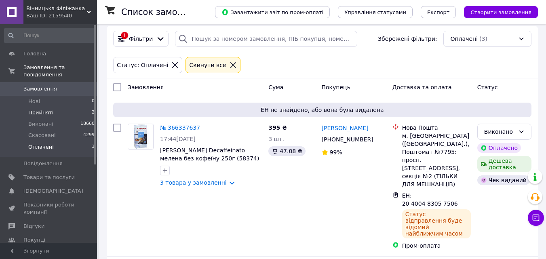
drag, startPoint x: 83, startPoint y: 105, endPoint x: 90, endPoint y: 102, distance: 8.0
click at [82, 107] on li "Прийняті 2" at bounding box center [49, 112] width 99 height 11
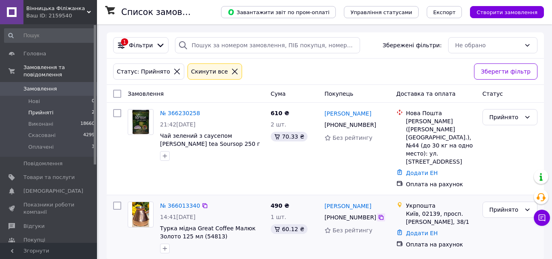
click at [378, 214] on icon at bounding box center [381, 217] width 6 height 6
click at [378, 125] on icon at bounding box center [381, 125] width 6 height 6
click at [84, 141] on li "Оплачені 3" at bounding box center [49, 148] width 99 height 15
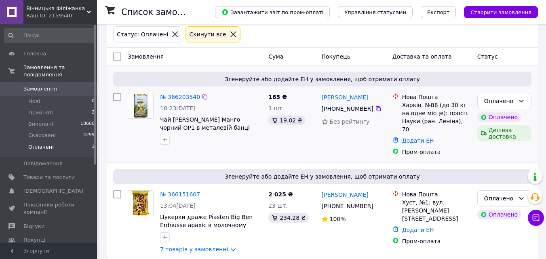
scroll to position [38, 0]
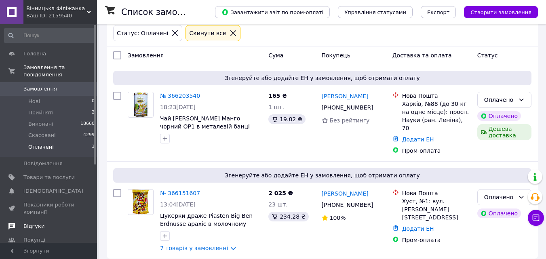
click at [50, 223] on span "Відгуки" at bounding box center [48, 226] width 51 height 7
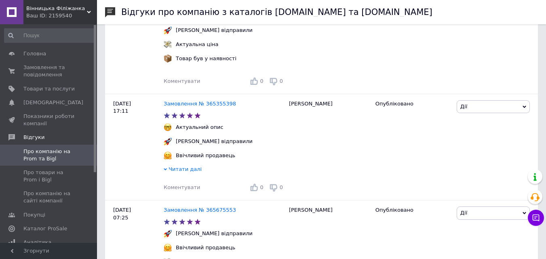
scroll to position [444, 0]
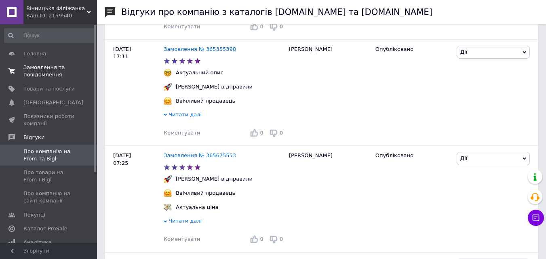
click at [50, 75] on span "Замовлення та повідомлення" at bounding box center [48, 71] width 51 height 15
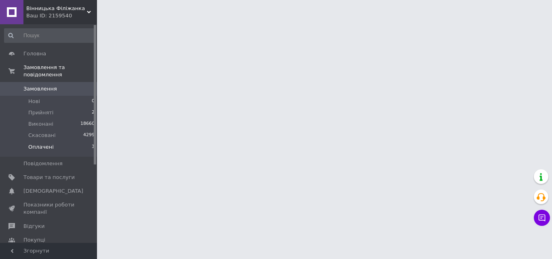
click at [64, 141] on li "Оплачені 3" at bounding box center [49, 148] width 99 height 15
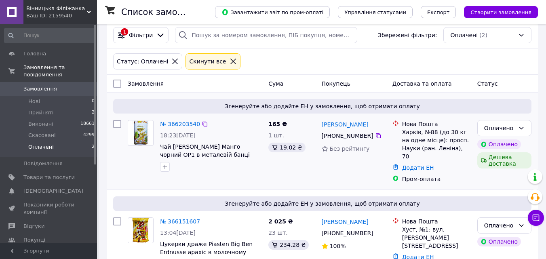
scroll to position [38, 0]
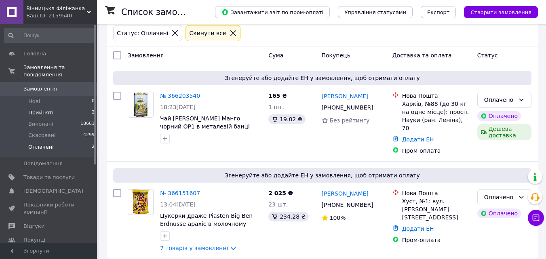
click at [49, 109] on span "Прийняті" at bounding box center [40, 112] width 25 height 7
